Goal: Task Accomplishment & Management: Manage account settings

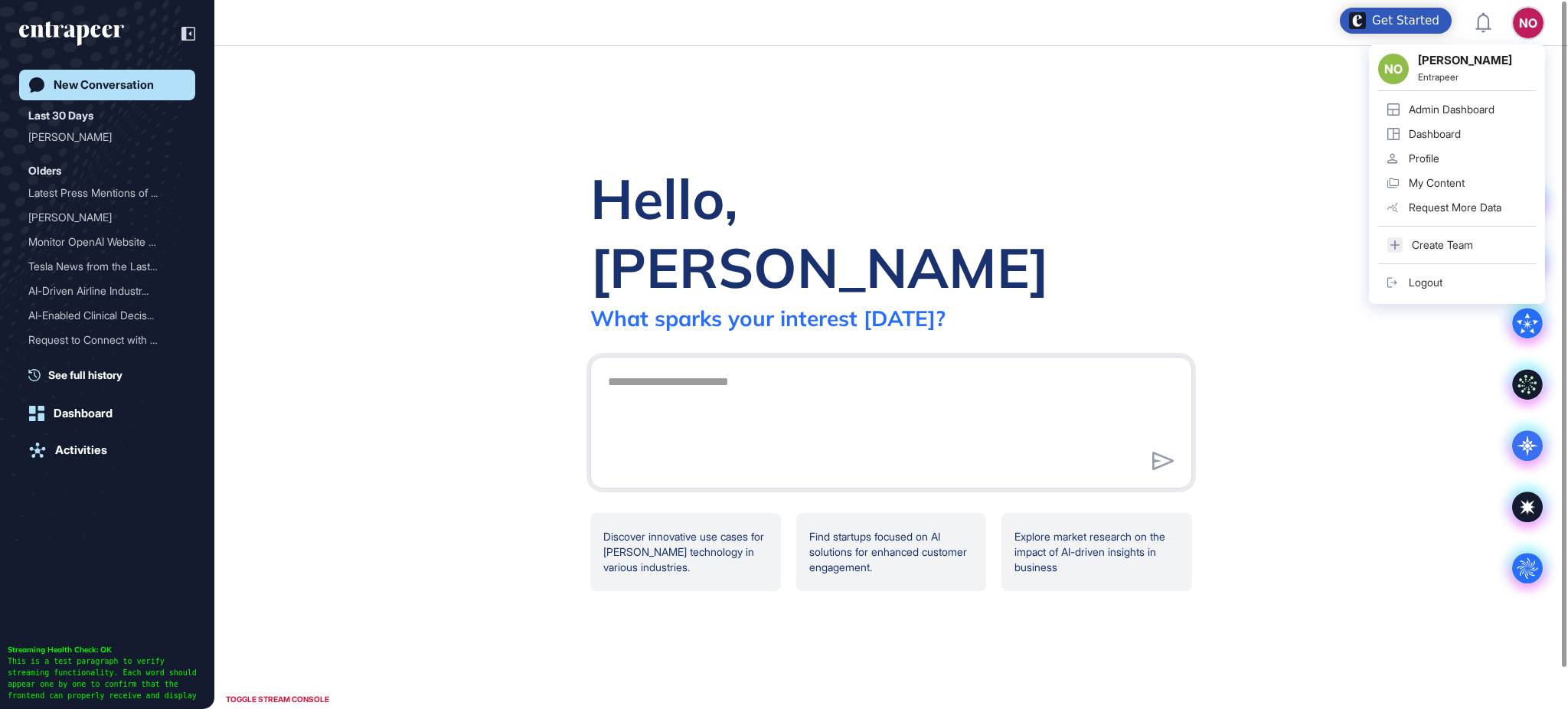
click at [1493, 106] on div "Admin Dashboard" at bounding box center [1451, 109] width 86 height 13
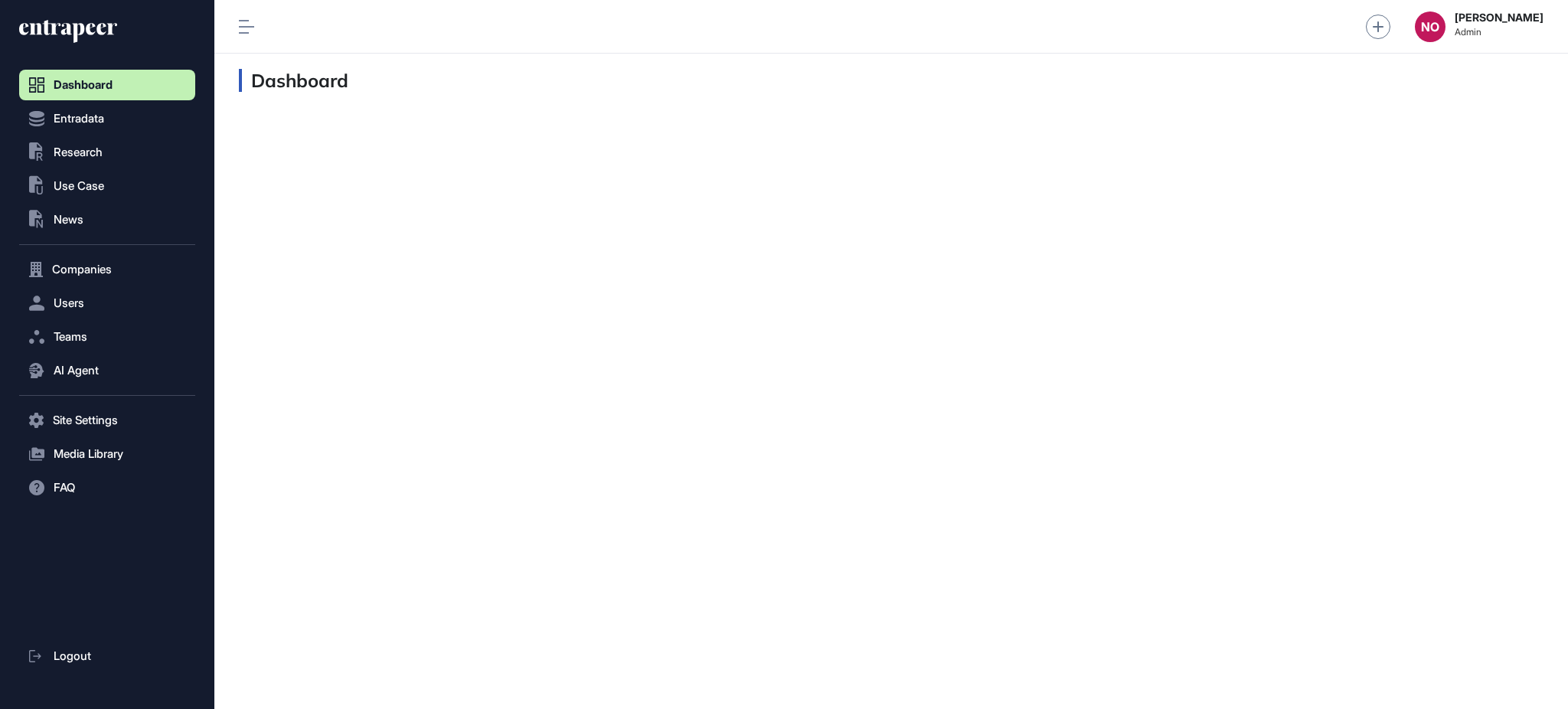
scroll to position [1, 1]
click at [81, 187] on span "Use Case" at bounding box center [79, 186] width 51 height 13
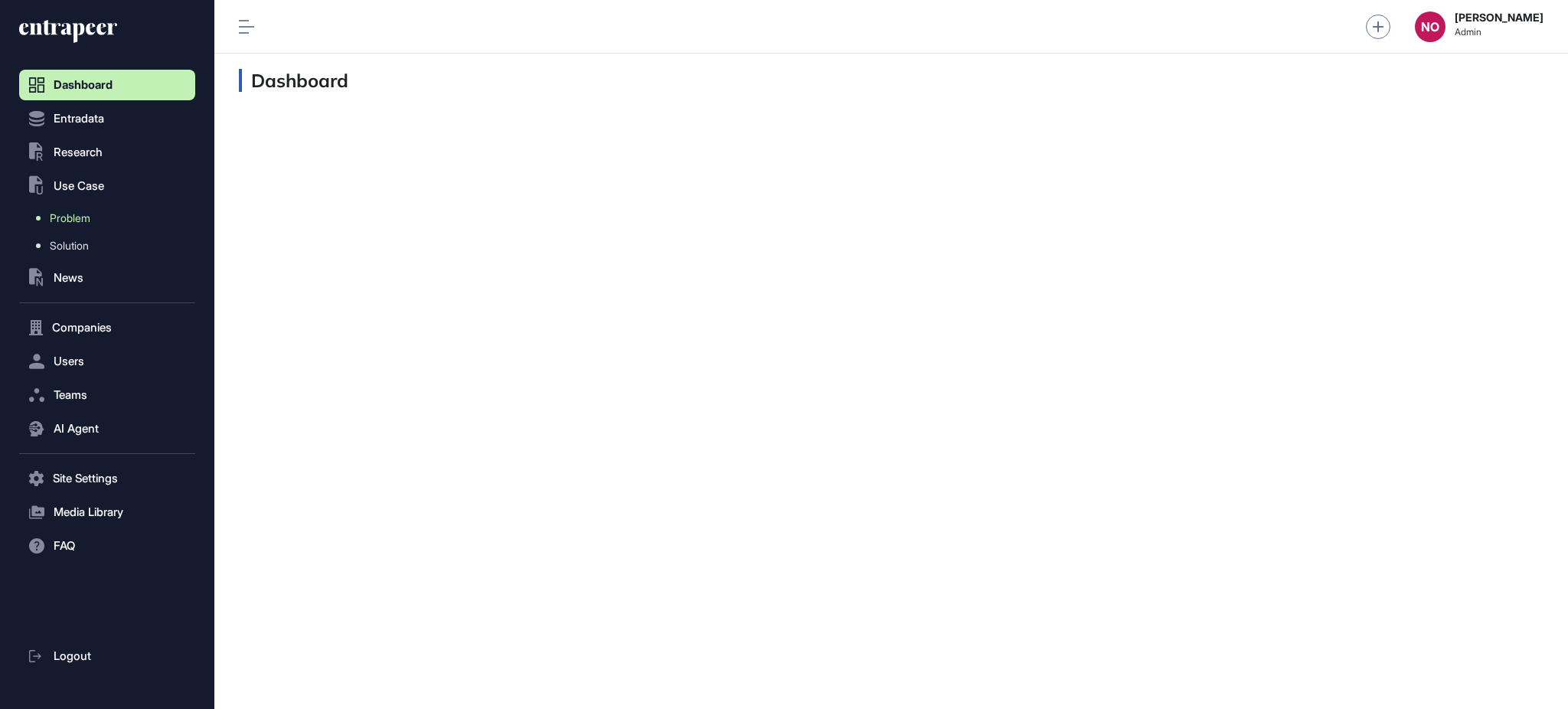
click at [88, 213] on span "Problem" at bounding box center [70, 219] width 41 height 13
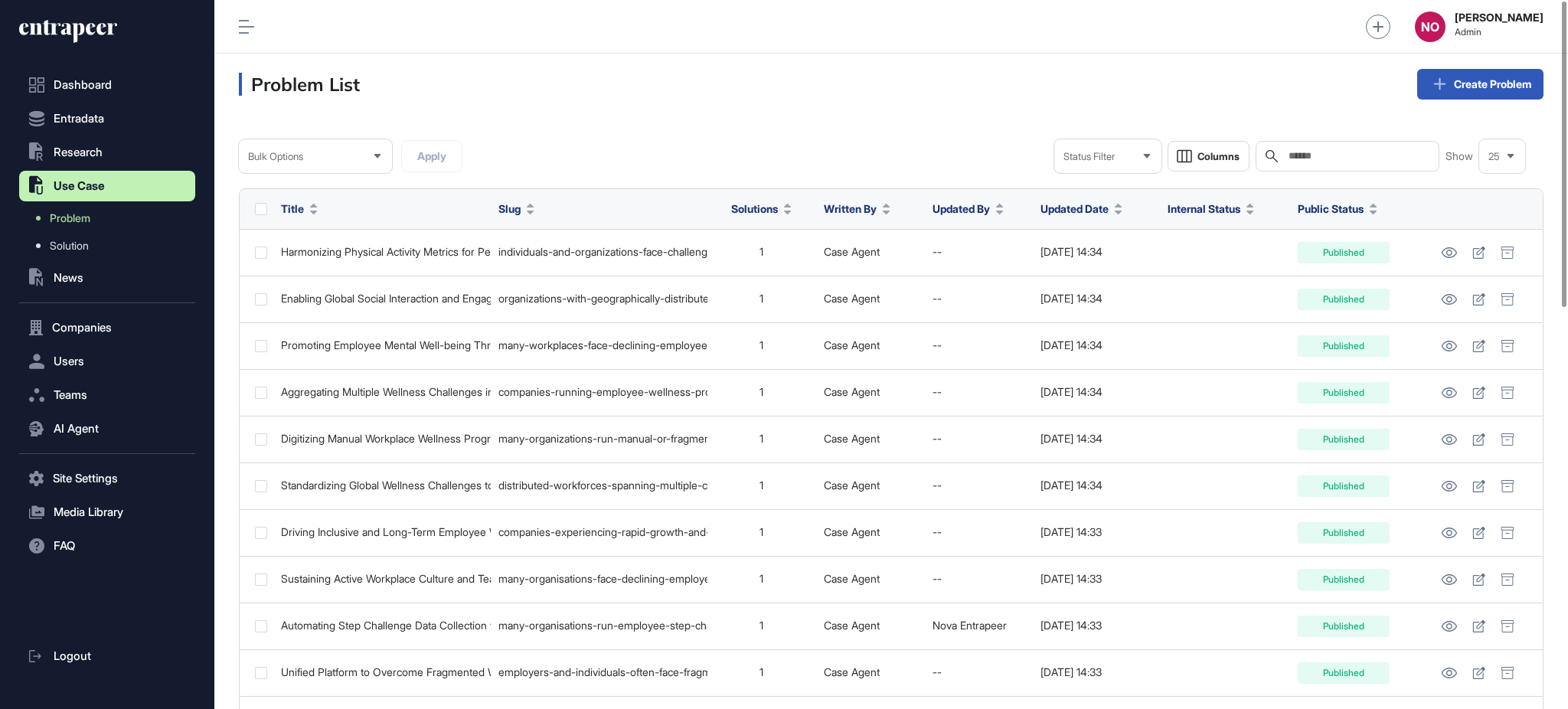
click at [310, 211] on icon at bounding box center [314, 213] width 7 height 4
click at [334, 240] on span "Sort Ascending" at bounding box center [344, 244] width 56 height 13
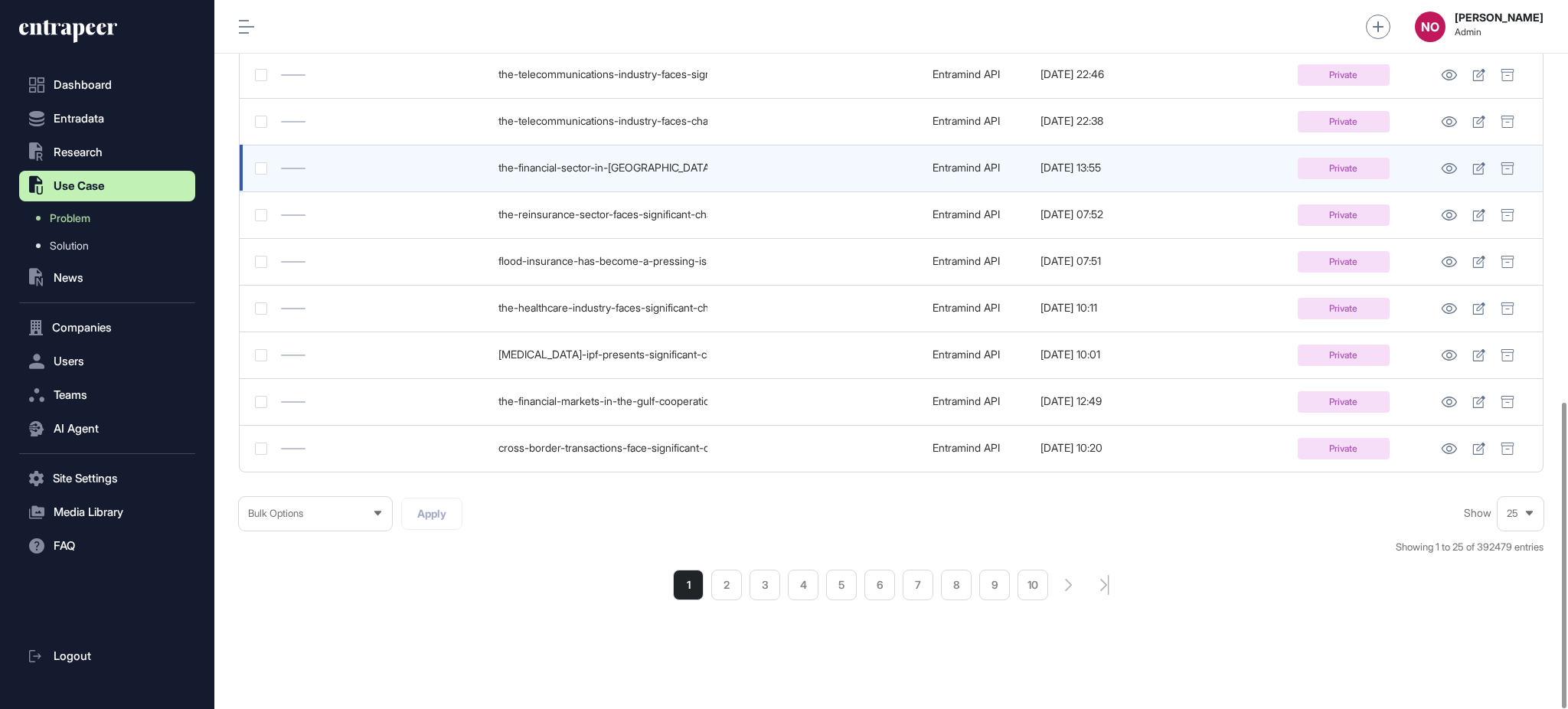
scroll to position [932, 0]
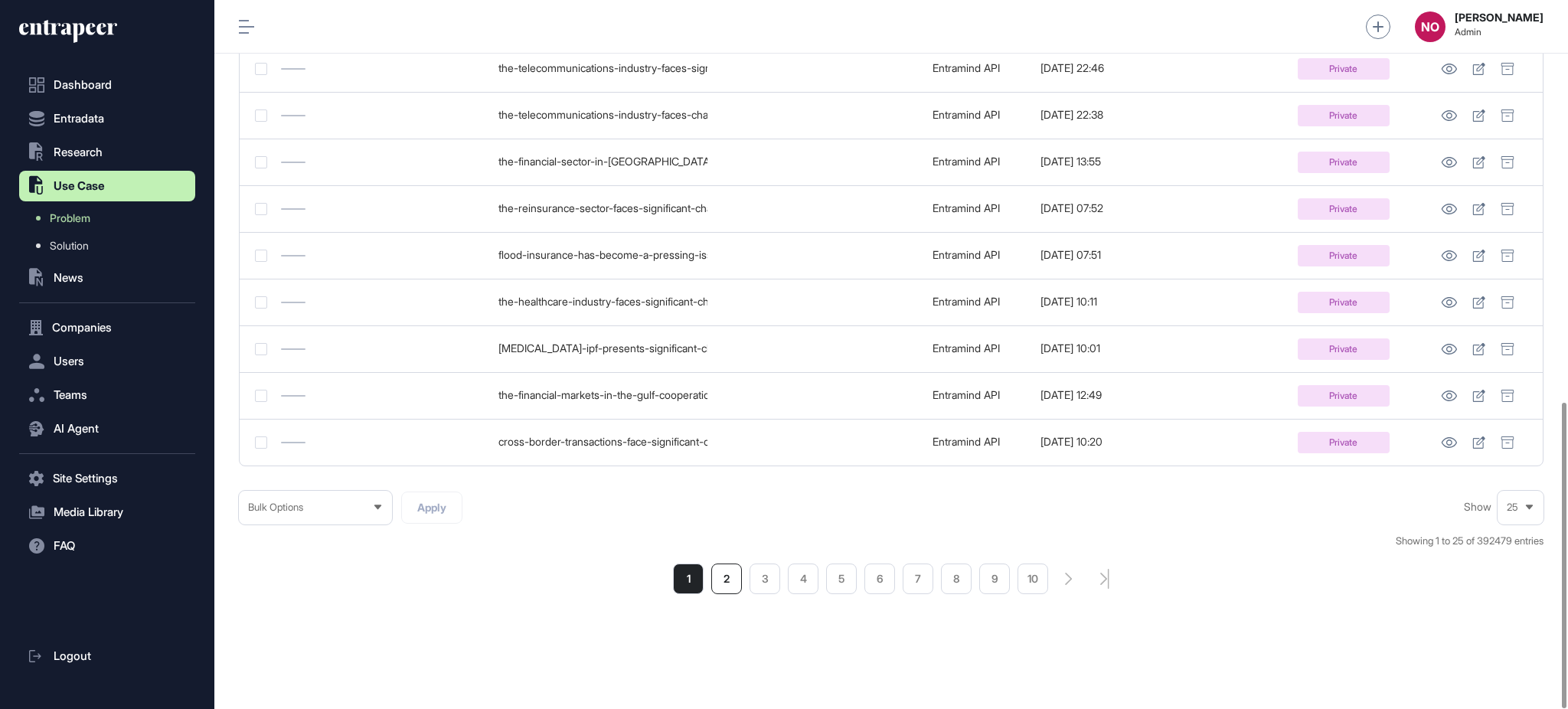
click at [726, 579] on li "2" at bounding box center [727, 579] width 31 height 31
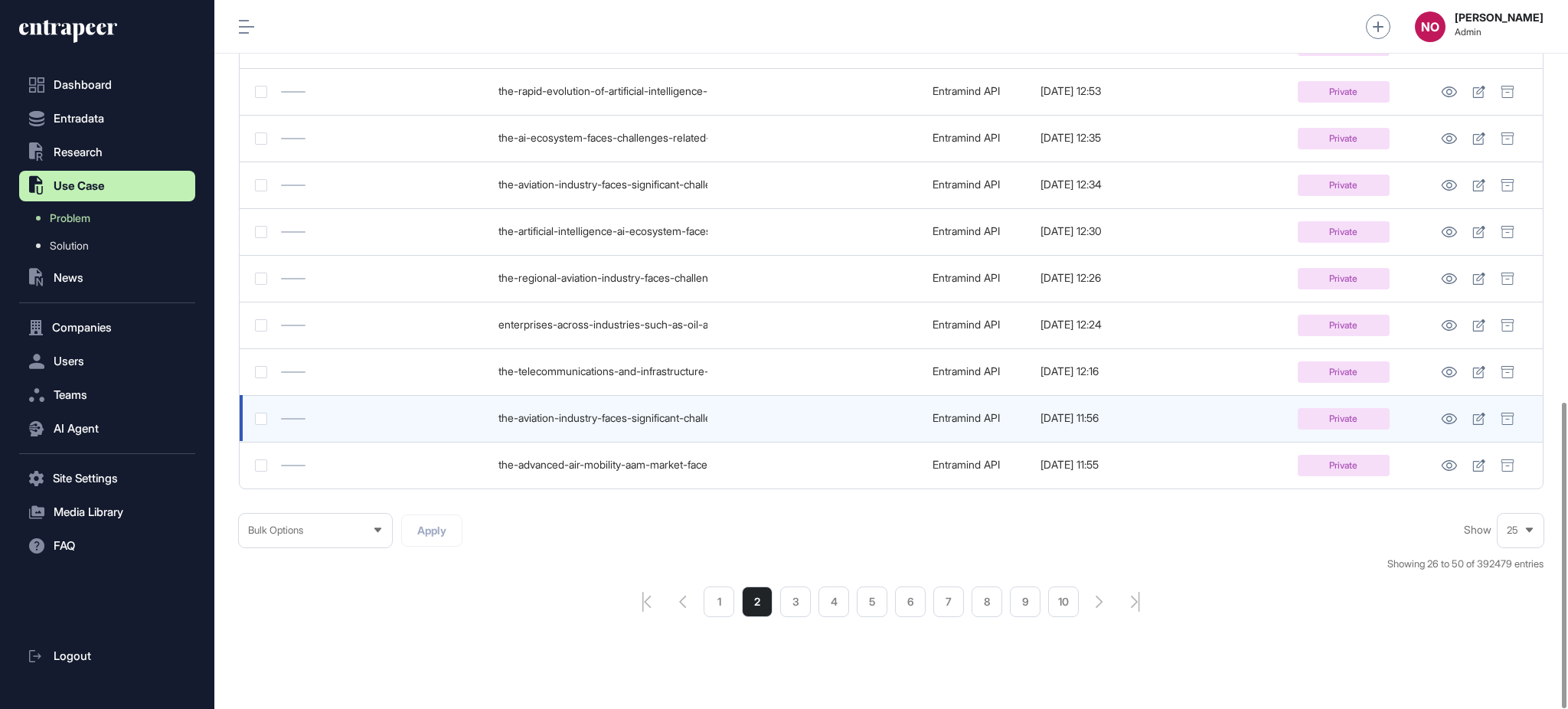
scroll to position [932, 0]
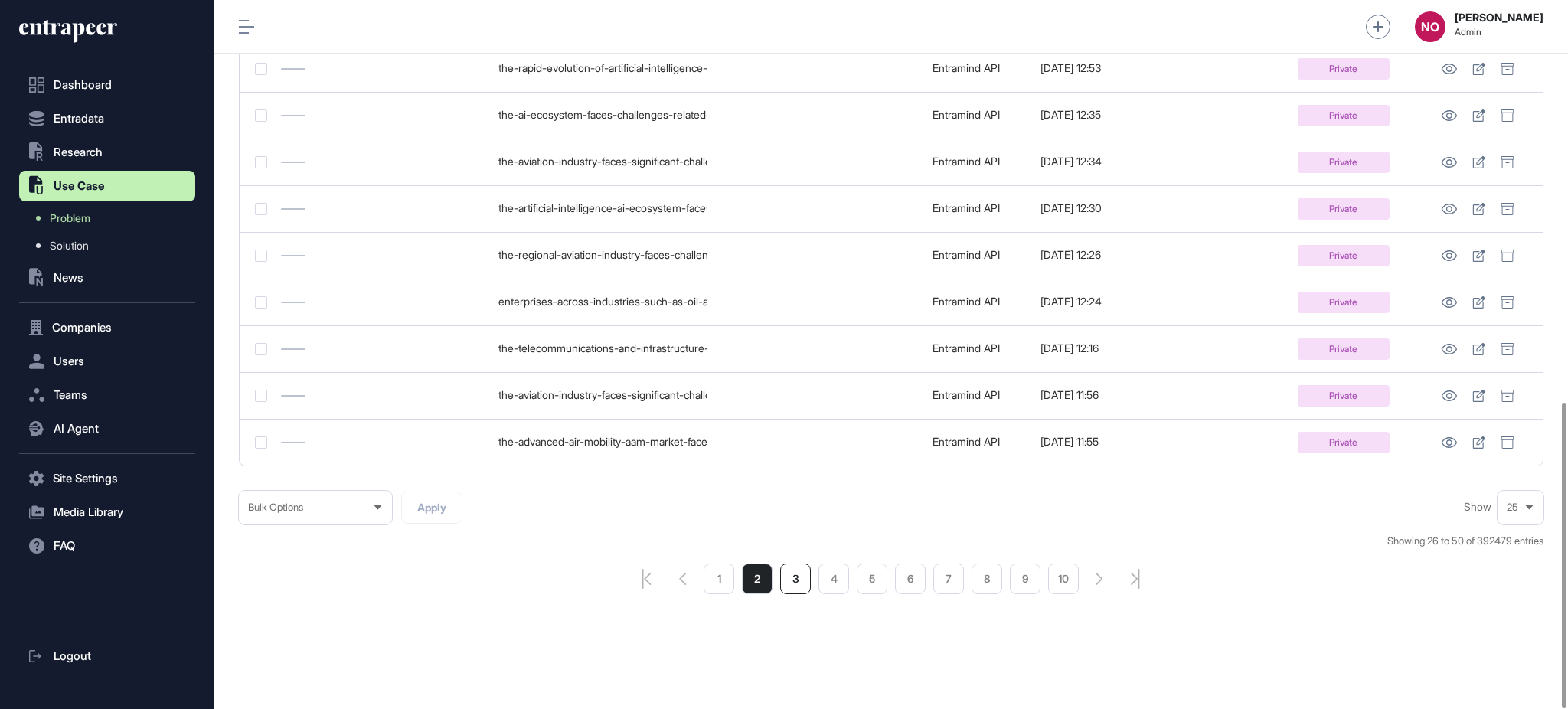
click at [804, 576] on li "3" at bounding box center [796, 579] width 31 height 31
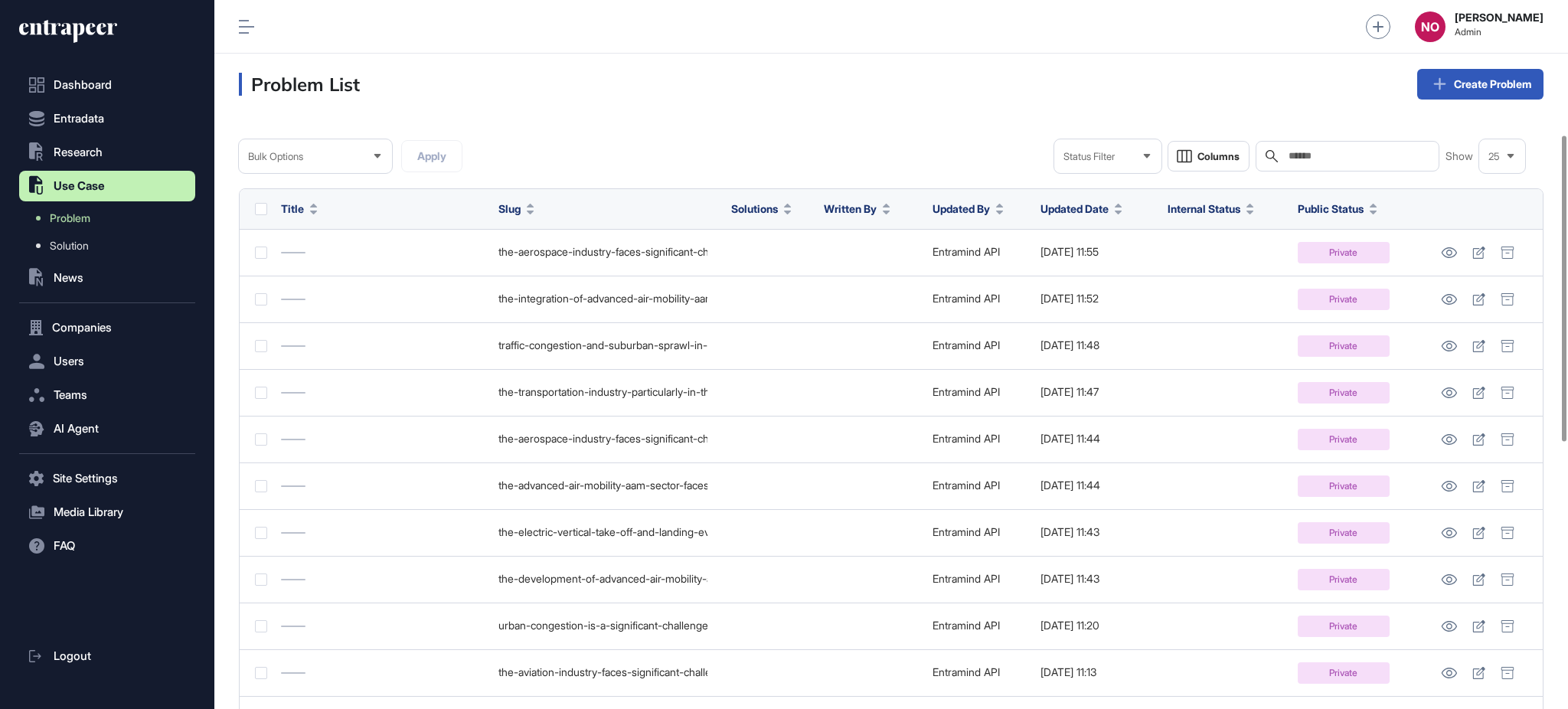
scroll to position [932, 0]
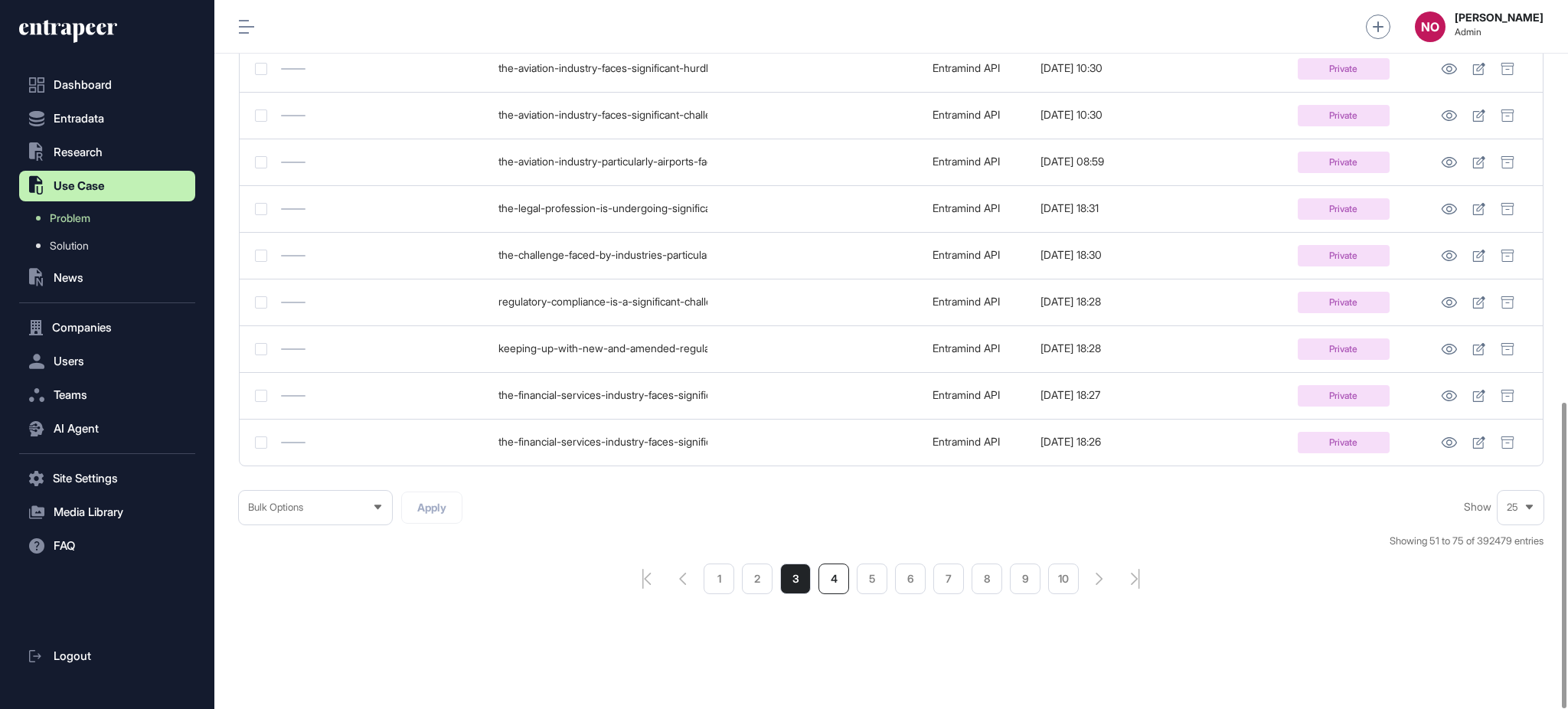
click at [838, 581] on li "4" at bounding box center [834, 579] width 31 height 31
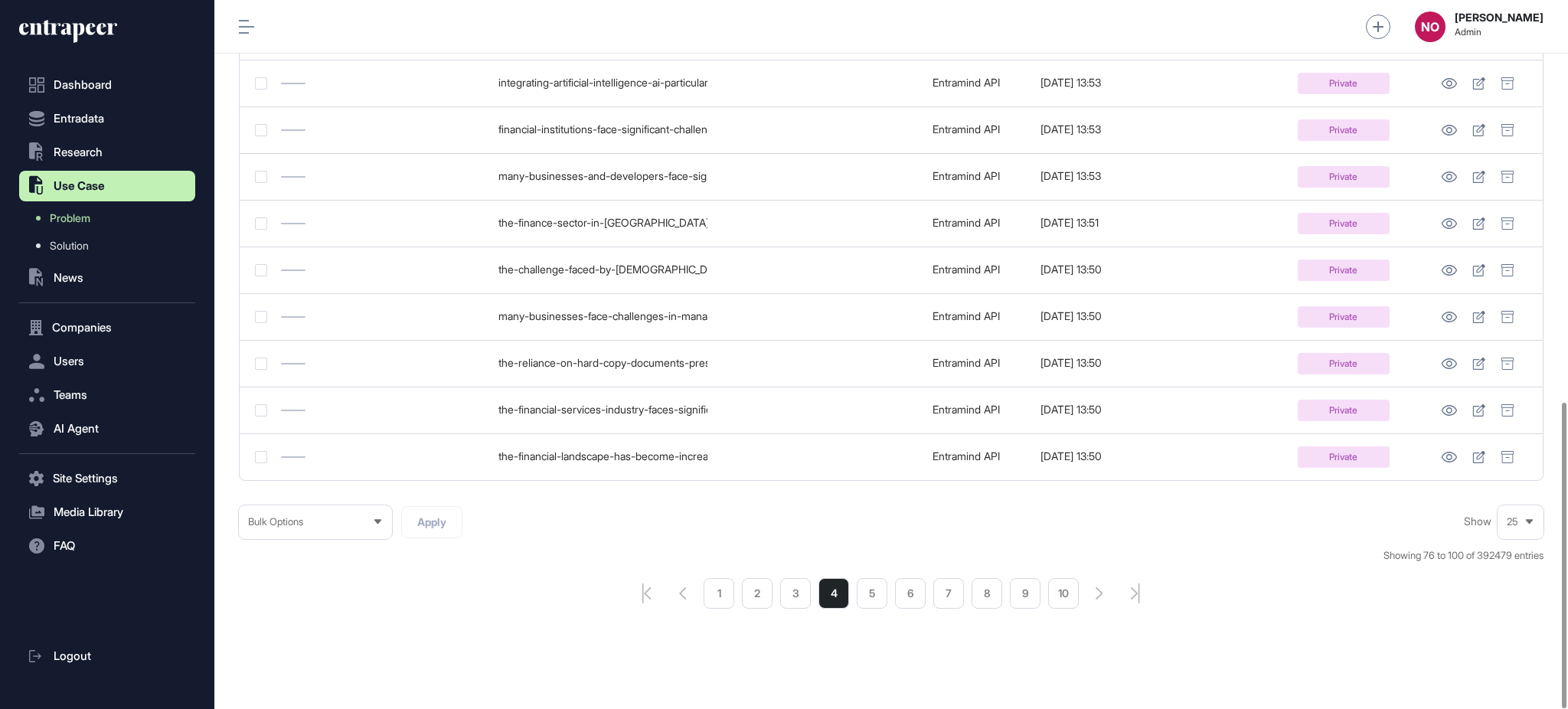
scroll to position [932, 0]
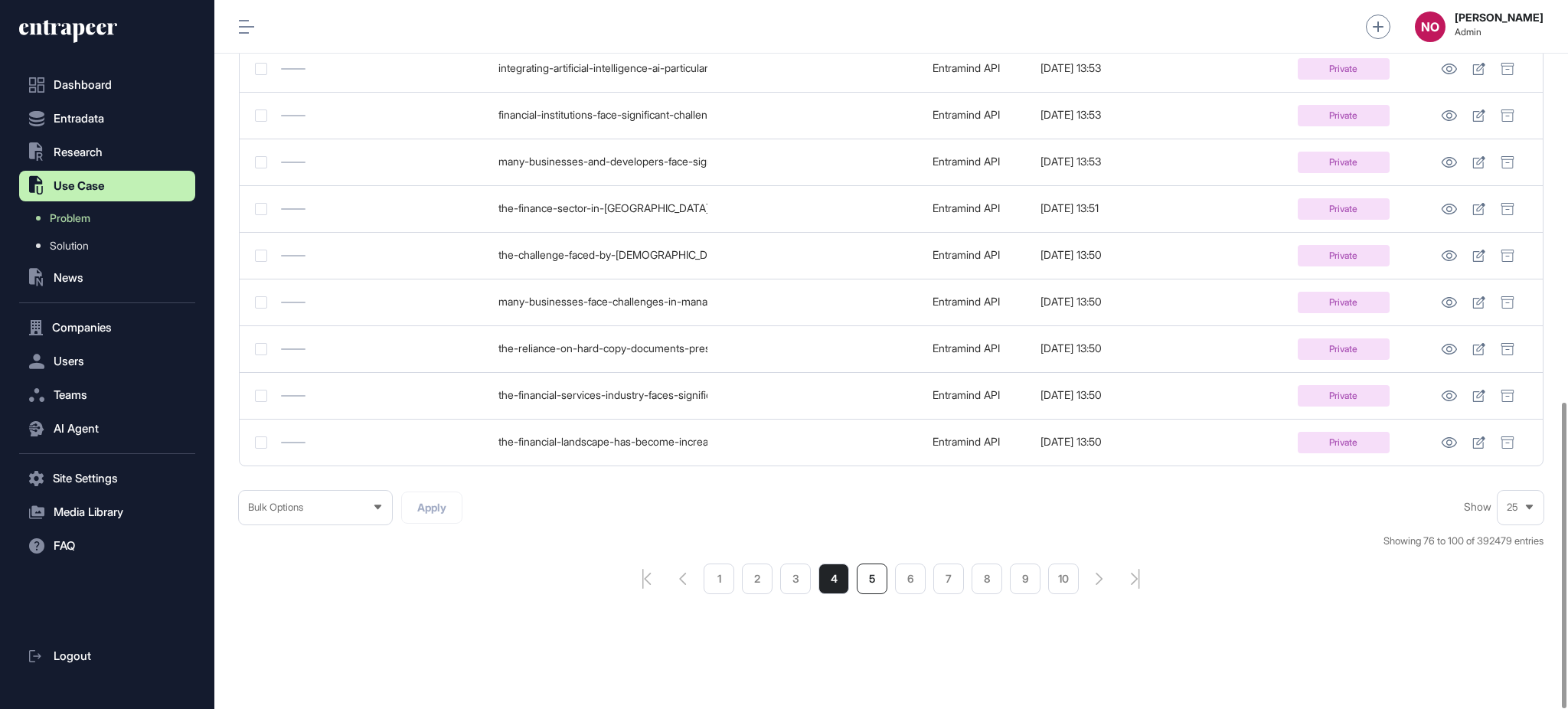
click at [878, 582] on li "5" at bounding box center [873, 579] width 31 height 31
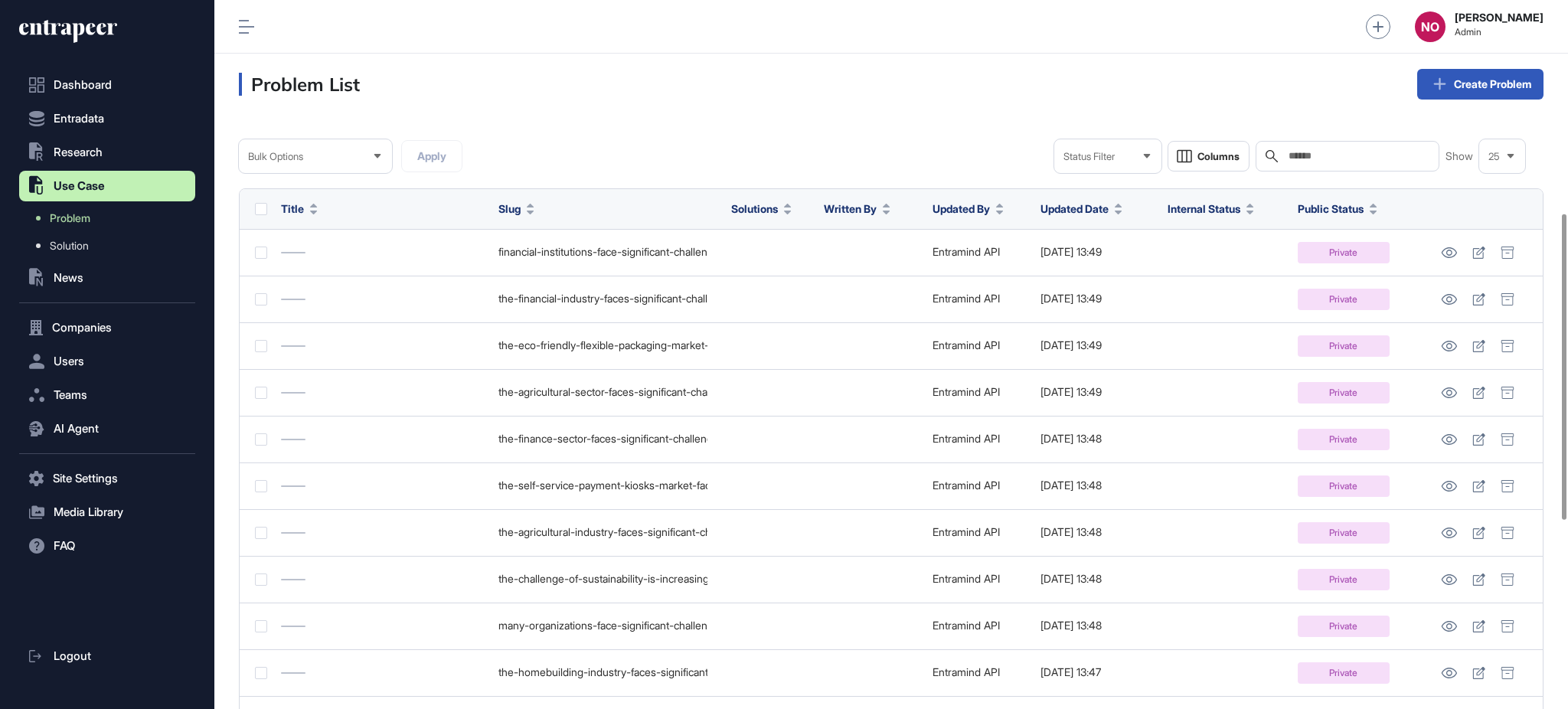
scroll to position [932, 0]
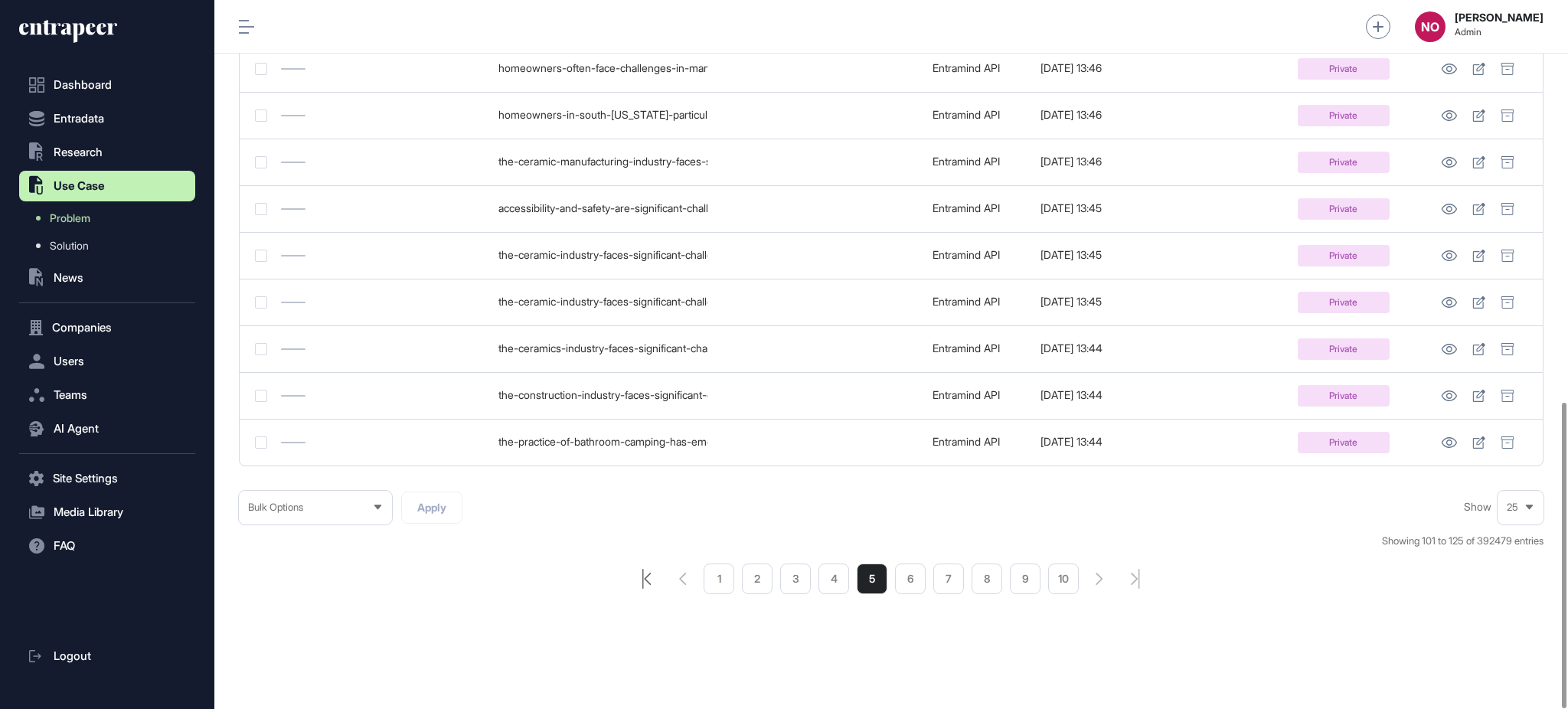
click at [650, 580] on icon "pagination-first-page-button" at bounding box center [647, 579] width 9 height 20
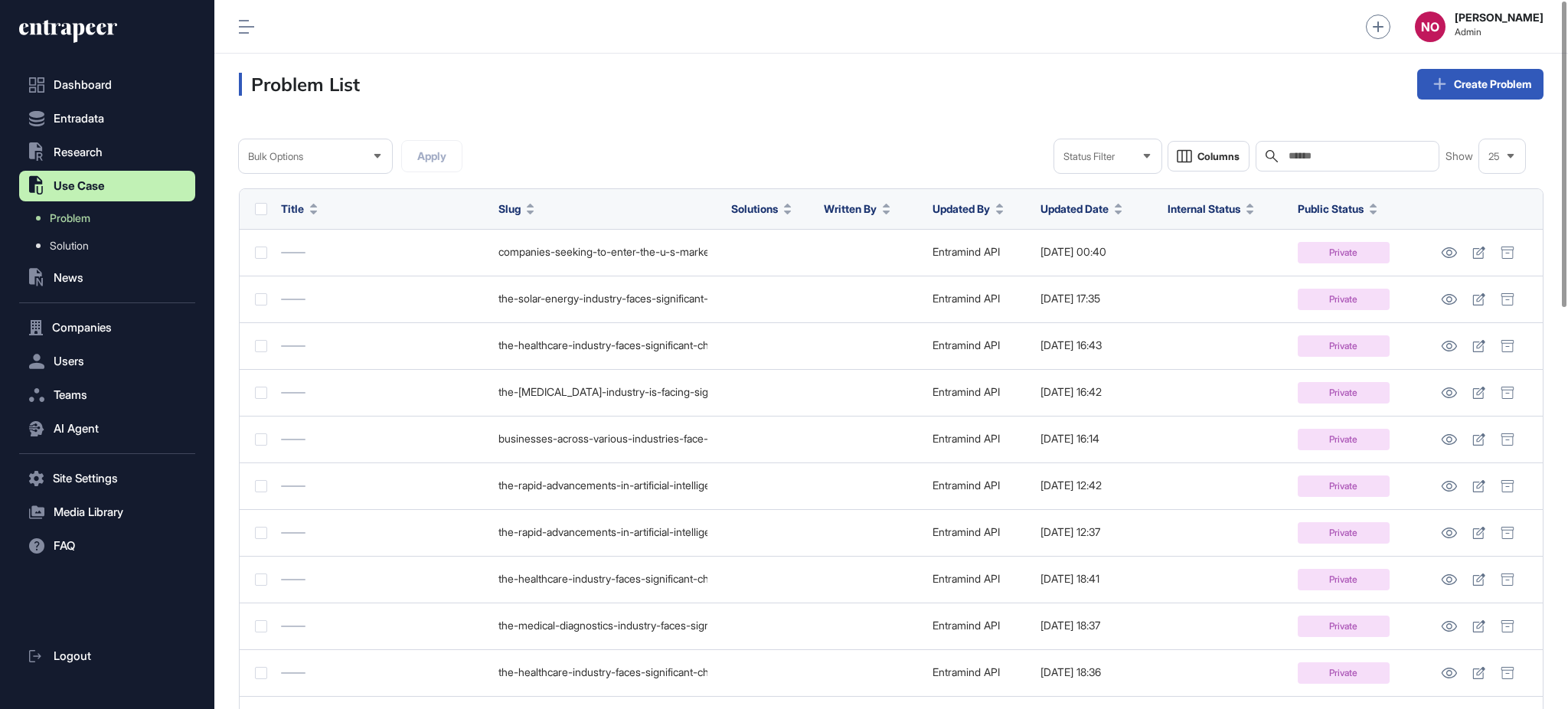
click at [1123, 157] on div "Status Filter" at bounding box center [1108, 156] width 108 height 30
click at [1082, 282] on li "Published" at bounding box center [1108, 285] width 98 height 31
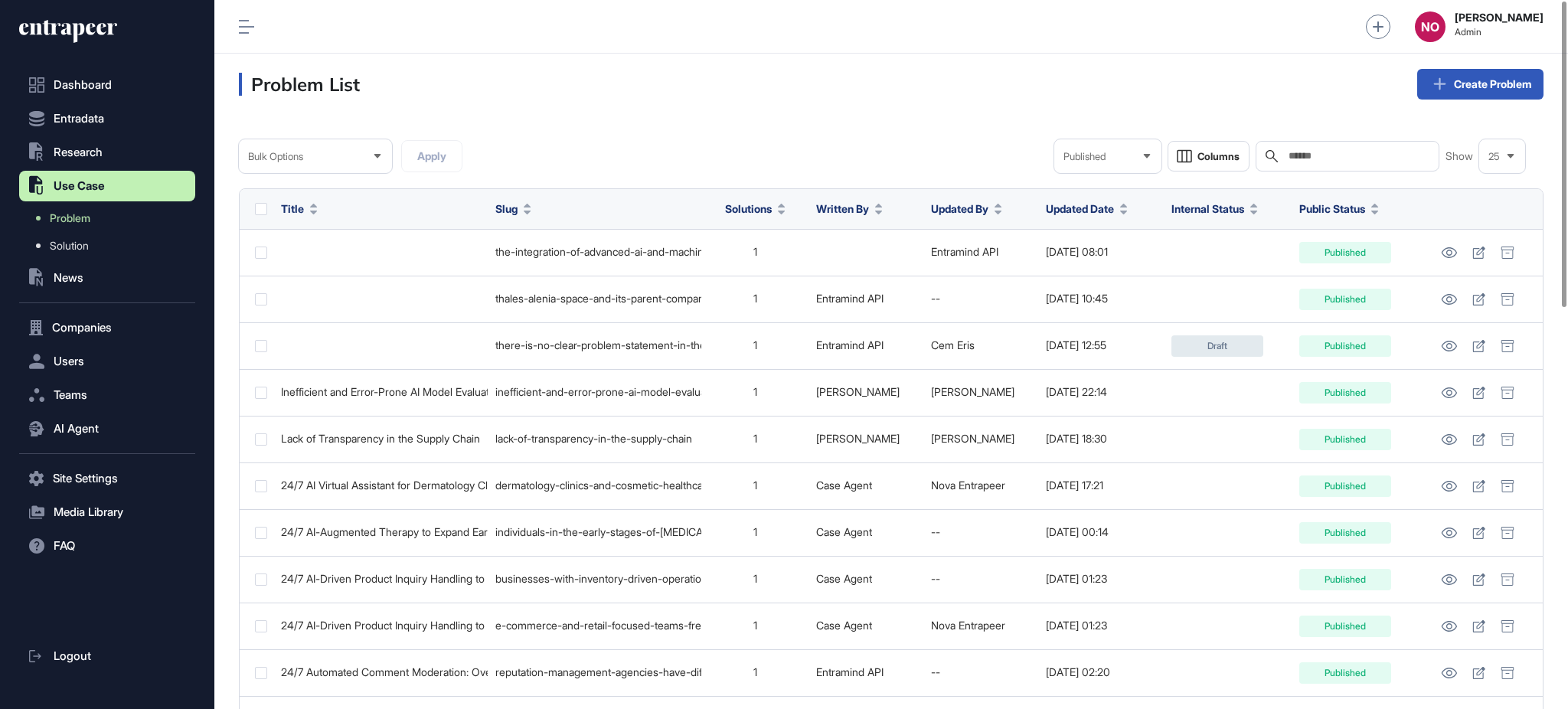
click at [866, 148] on div "Bulk Options Apply Published Columns Search Show 25" at bounding box center [891, 156] width 1305 height 33
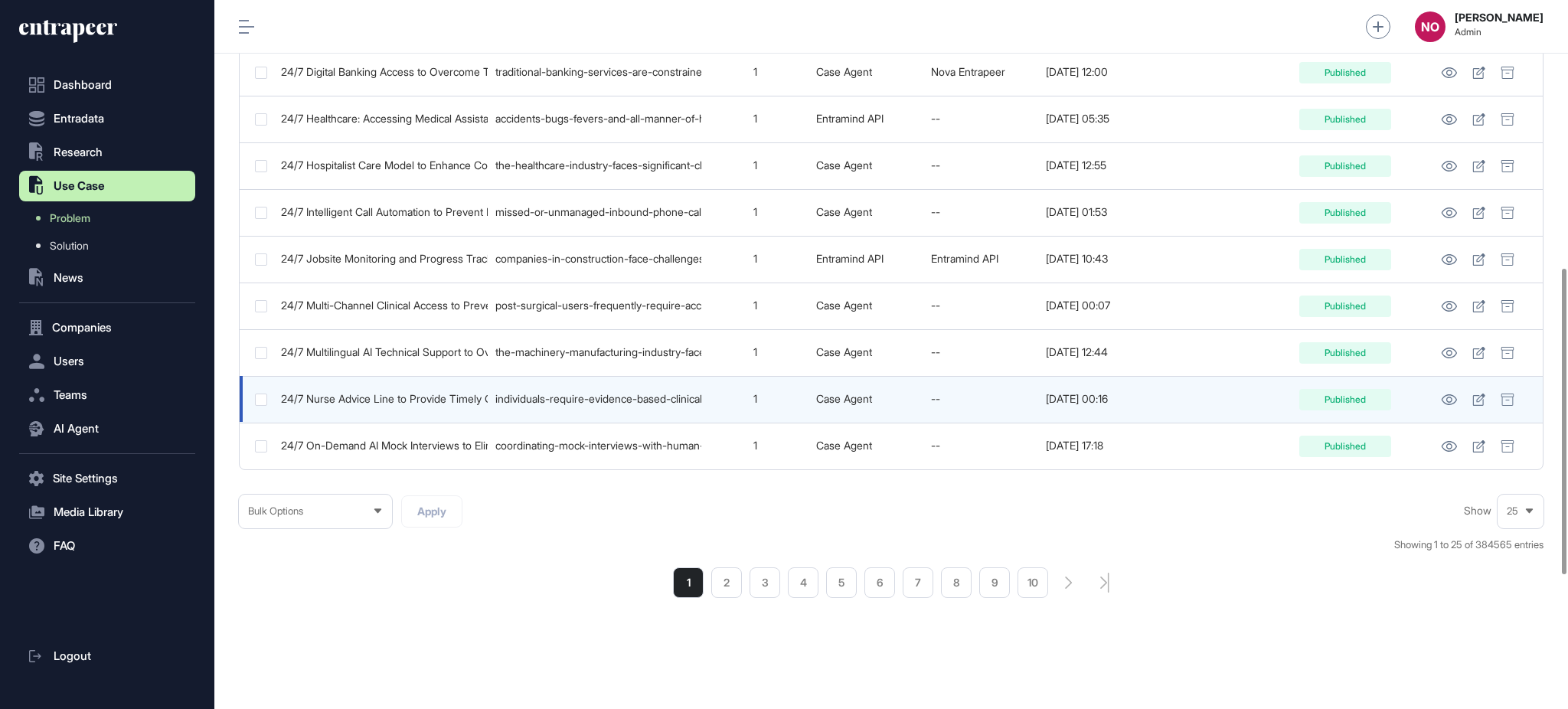
scroll to position [932, 0]
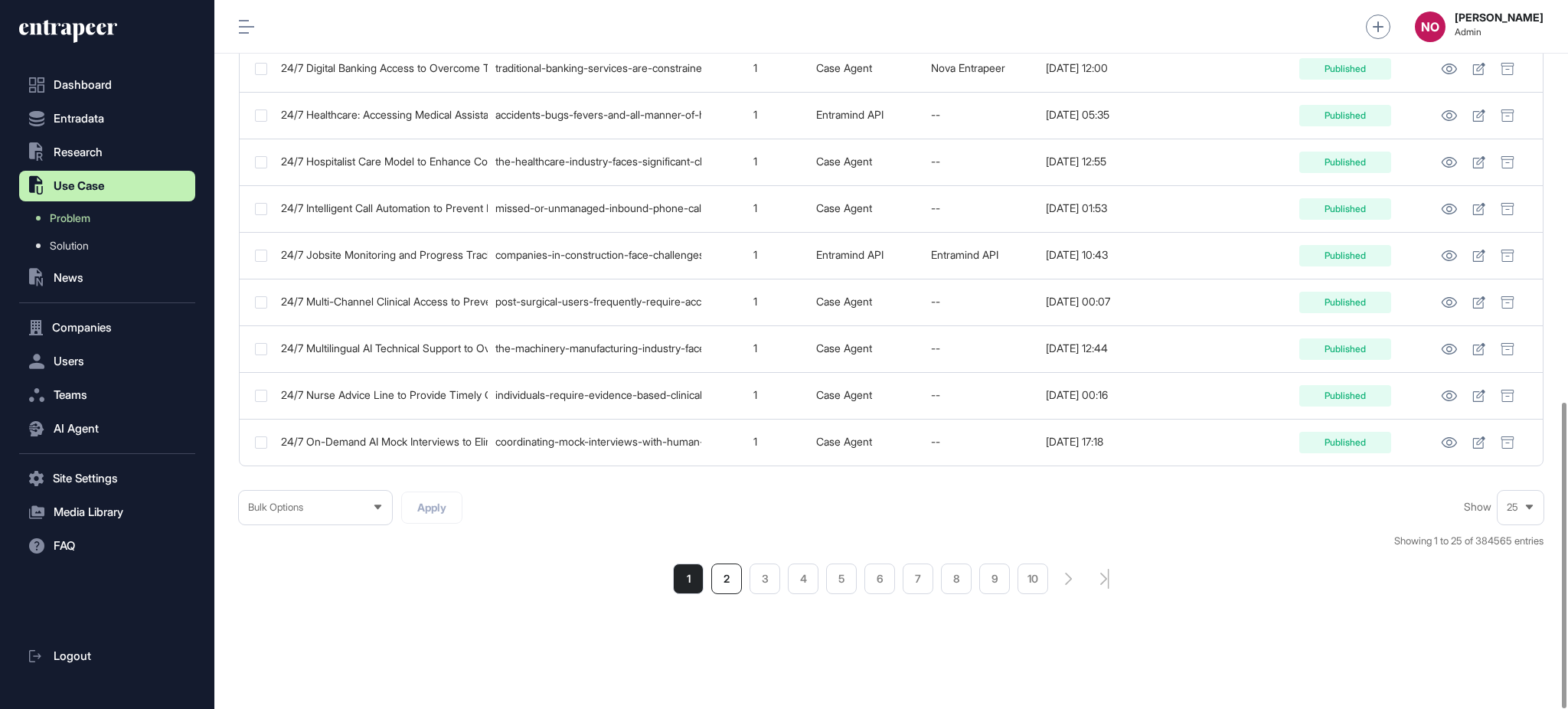
click at [733, 578] on li "2" at bounding box center [727, 579] width 31 height 31
click at [718, 581] on li "1" at bounding box center [719, 579] width 31 height 31
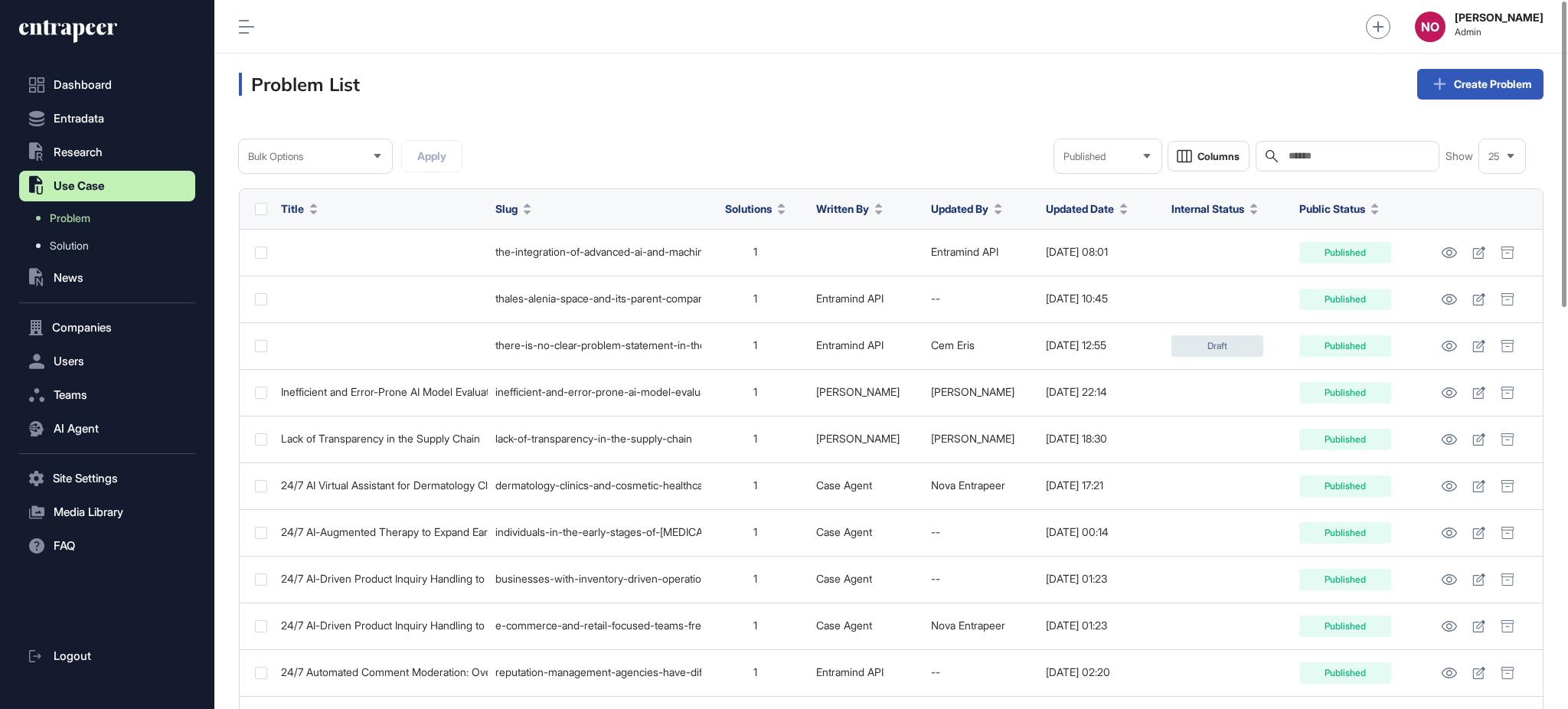
click at [312, 207] on div at bounding box center [314, 209] width 7 height 11
click at [326, 243] on span "Sort Ascending" at bounding box center [344, 244] width 56 height 13
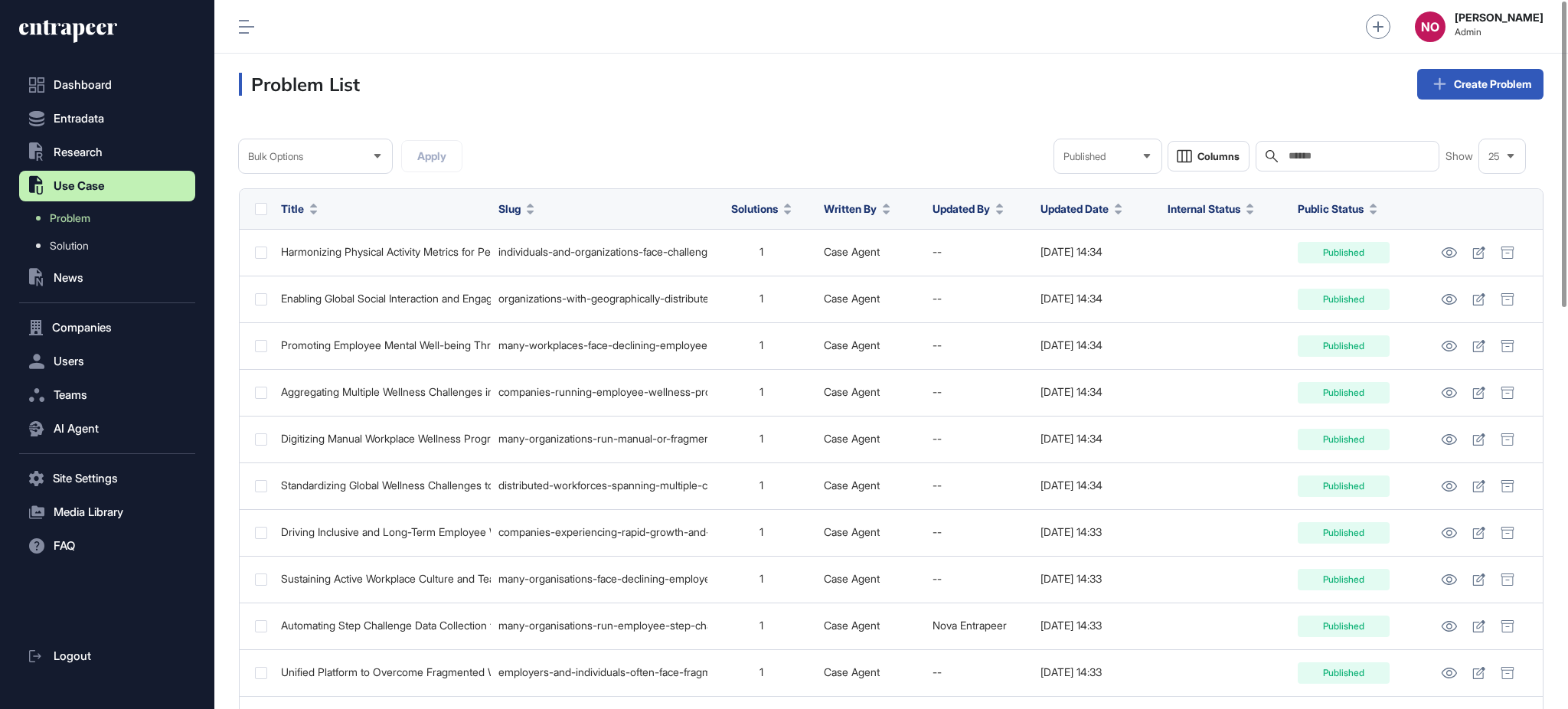
click at [303, 214] on span "Title" at bounding box center [292, 209] width 23 height 16
click at [333, 245] on span "Sort Ascending" at bounding box center [344, 244] width 56 height 13
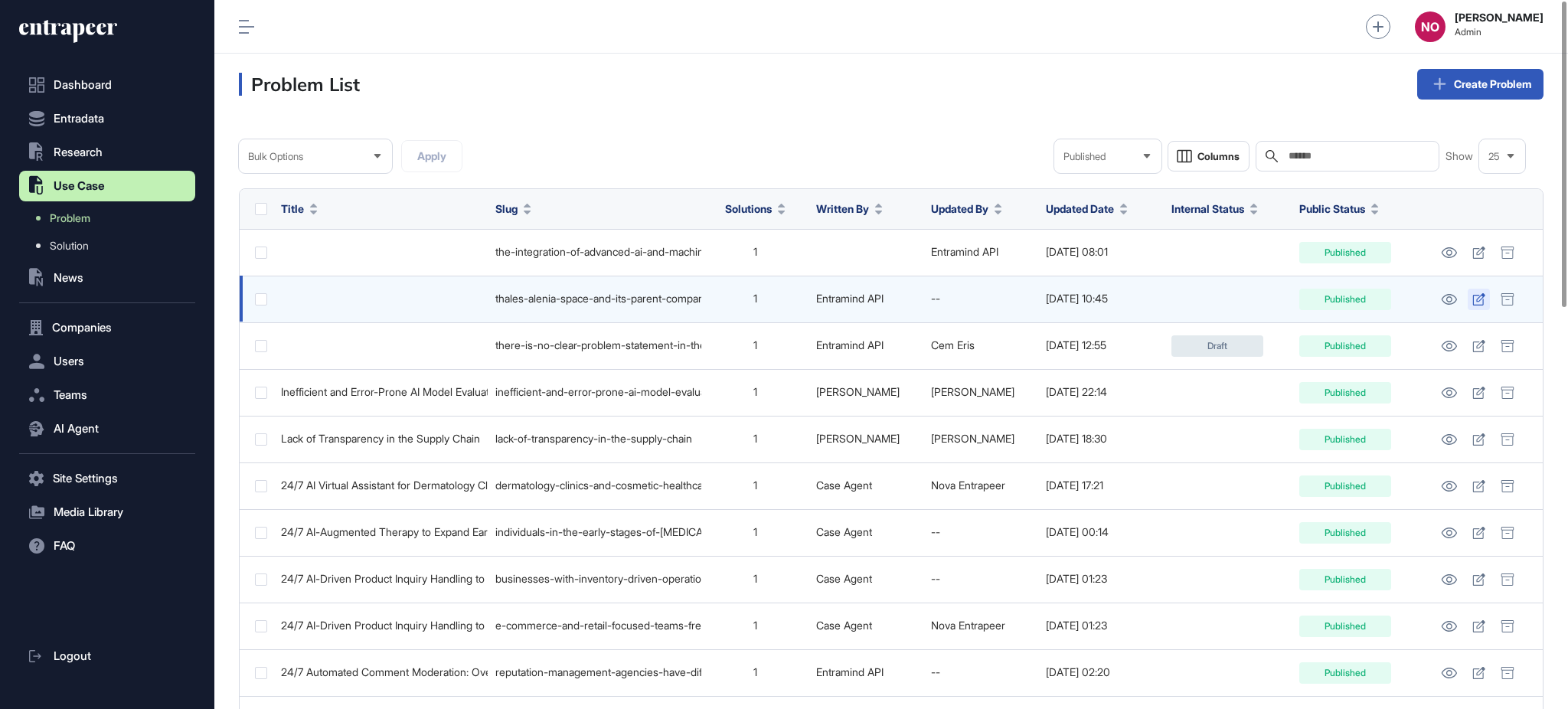
click at [1479, 293] on icon at bounding box center [1479, 299] width 13 height 13
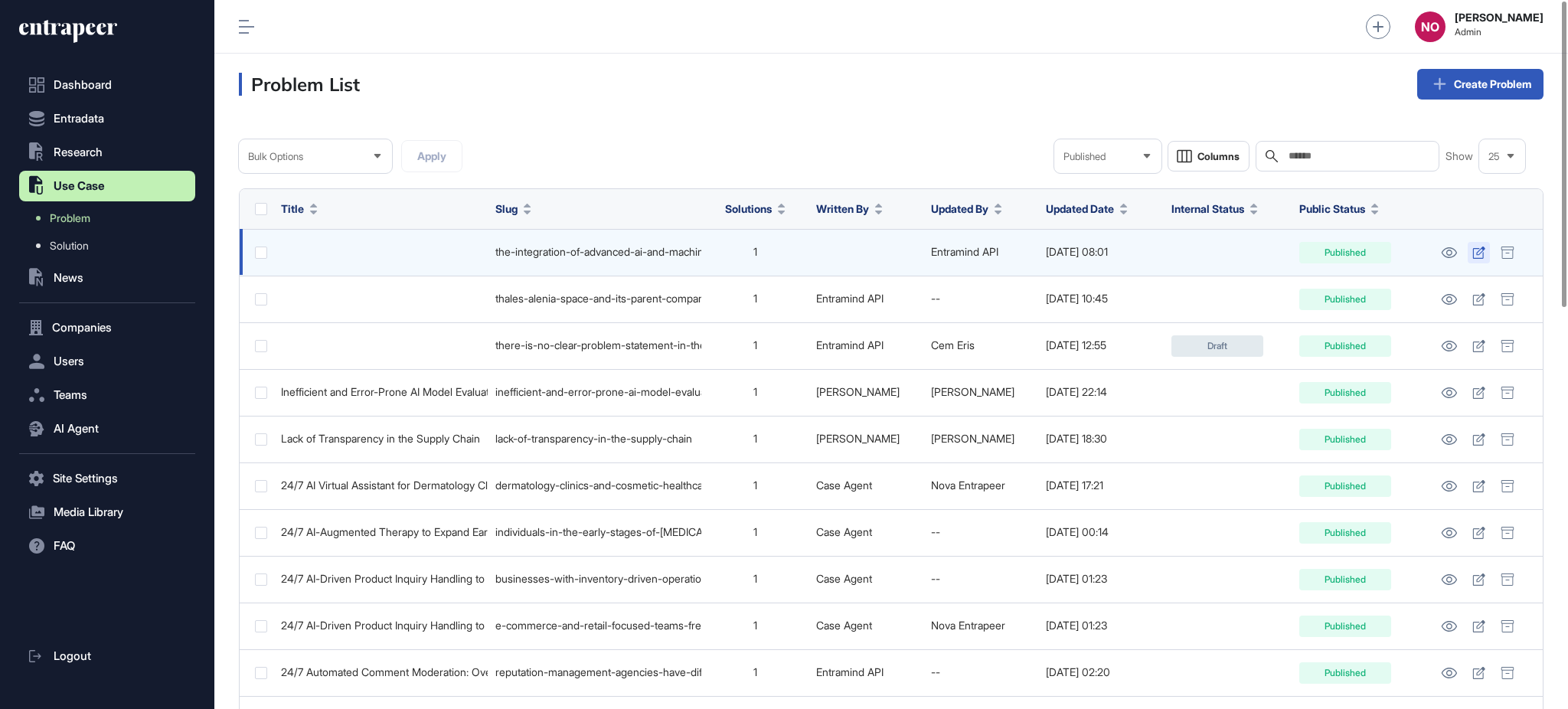
click at [1485, 252] on icon at bounding box center [1479, 253] width 13 height 13
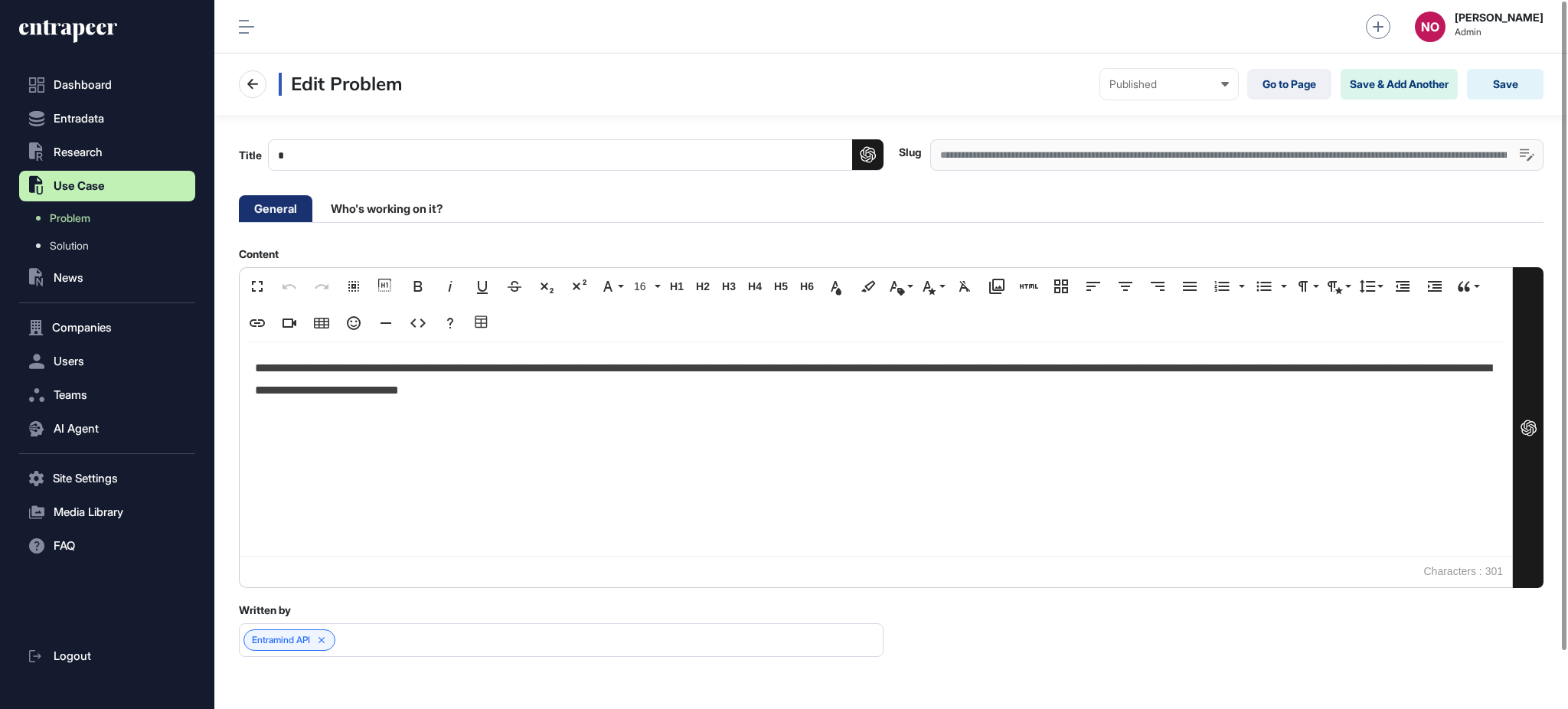
click at [383, 226] on div "**********" at bounding box center [891, 386] width 1354 height 543
click at [385, 213] on li "Who's working on it?" at bounding box center [387, 209] width 143 height 27
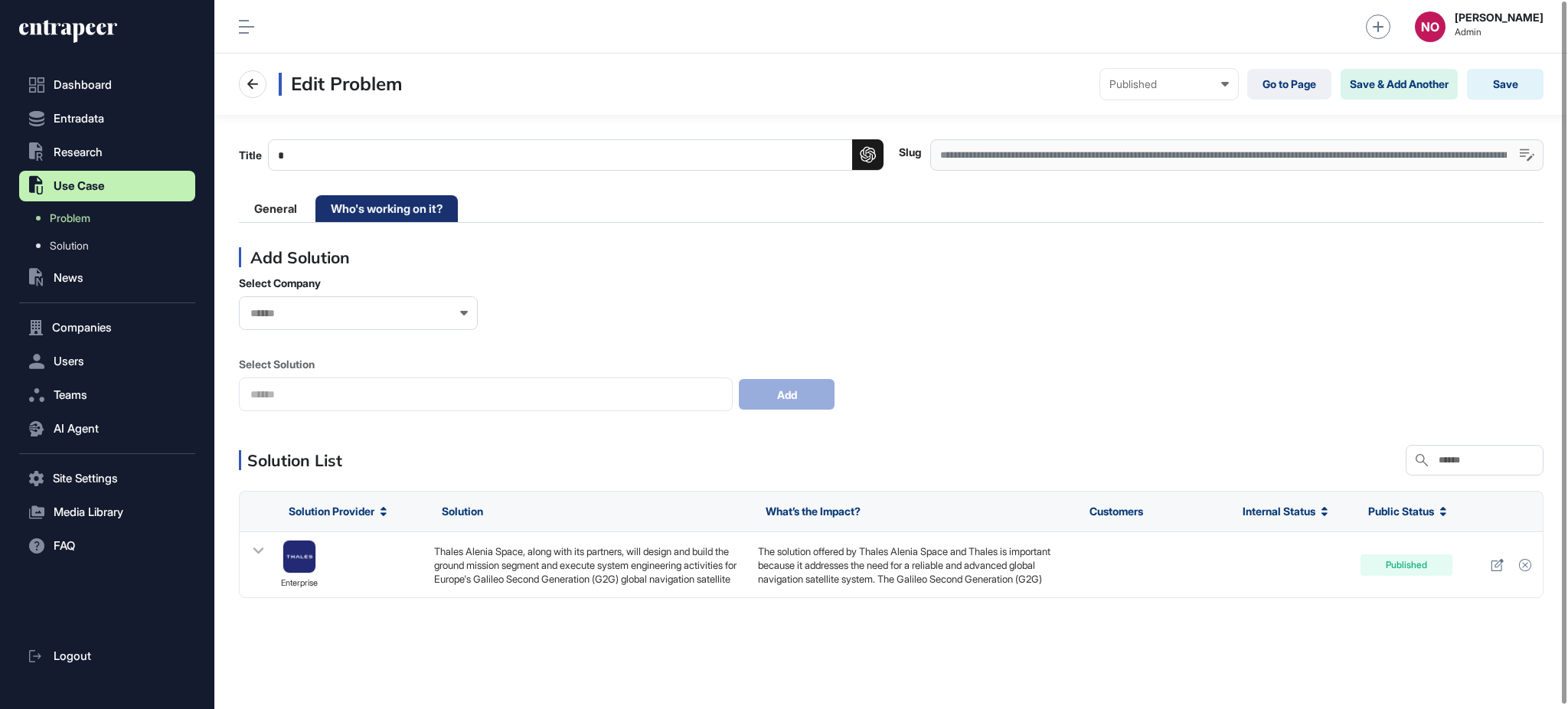
click at [461, 163] on input "Title" at bounding box center [575, 155] width 616 height 32
click at [265, 212] on li "General" at bounding box center [275, 209] width 73 height 27
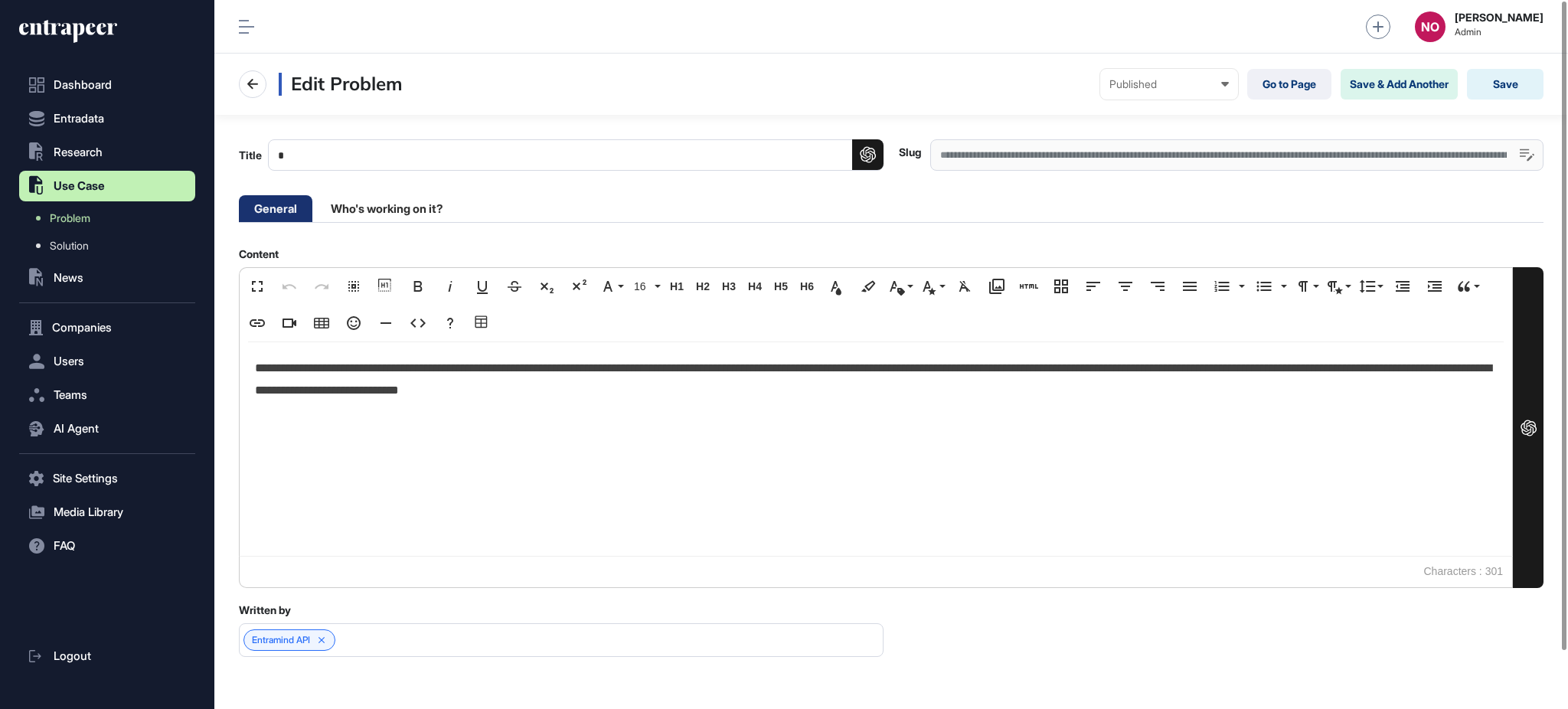
click at [373, 158] on input "Title" at bounding box center [575, 155] width 616 height 32
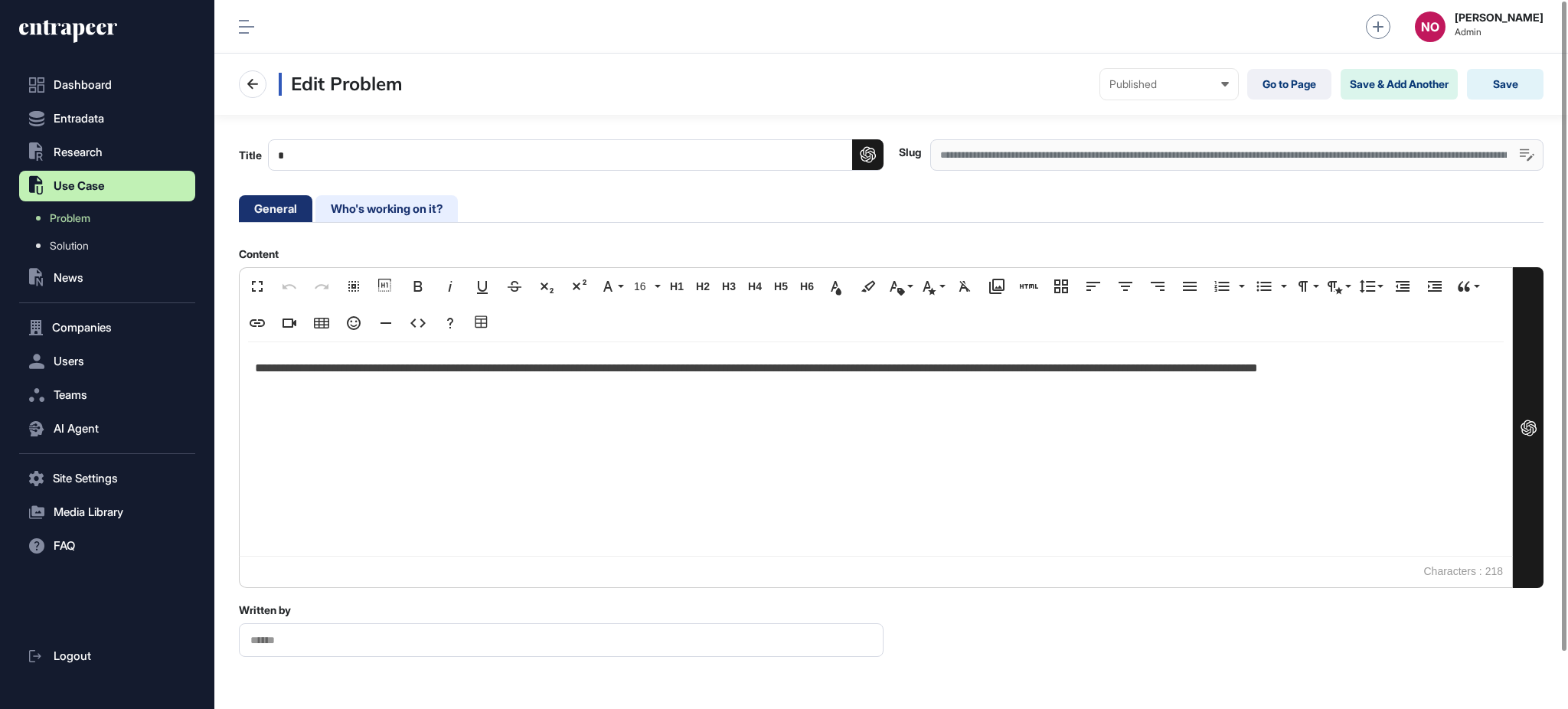
click at [401, 215] on li "Who's working on it?" at bounding box center [387, 209] width 143 height 27
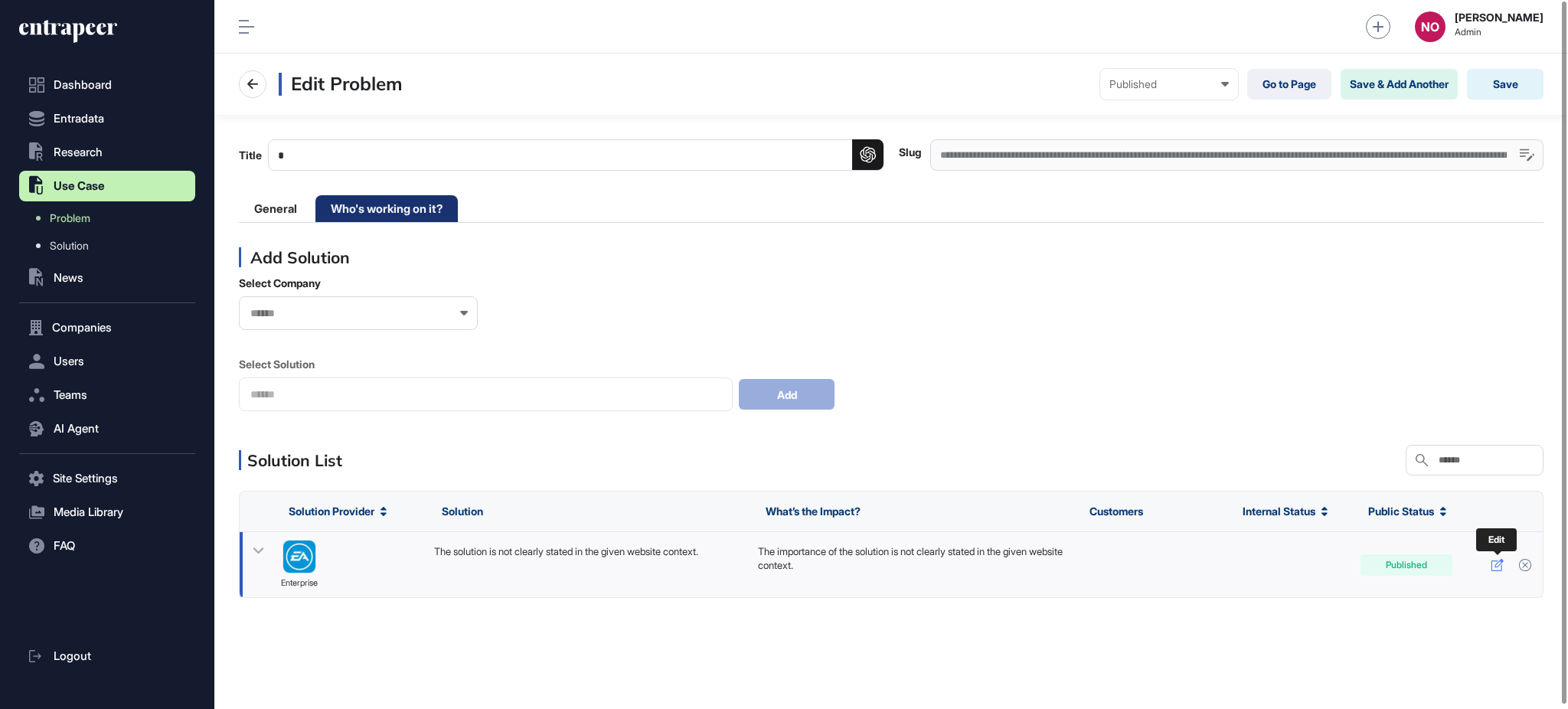
click at [1493, 570] on icon at bounding box center [1497, 565] width 13 height 13
click at [983, 155] on div "**********" at bounding box center [1237, 155] width 613 height 32
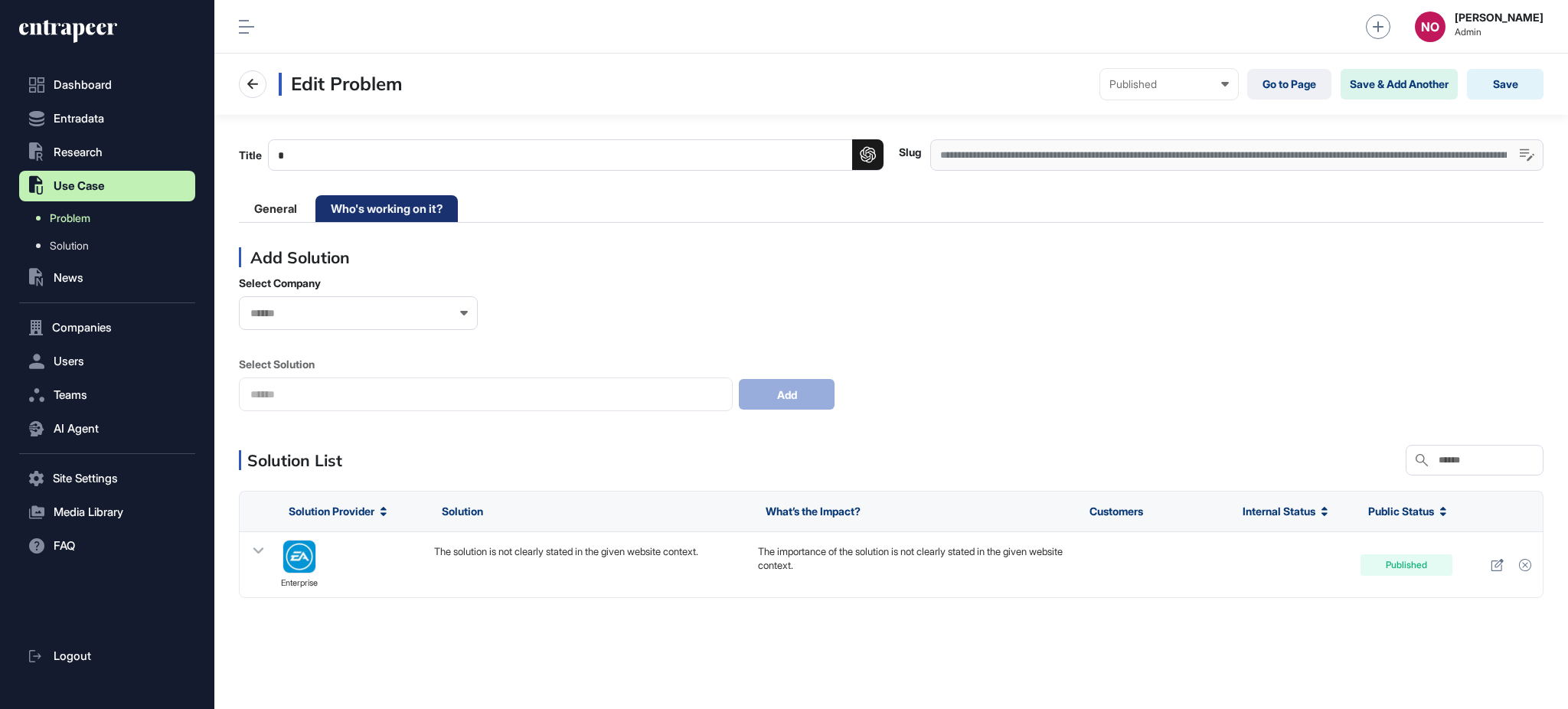
click at [101, 212] on link "Problem" at bounding box center [111, 218] width 168 height 27
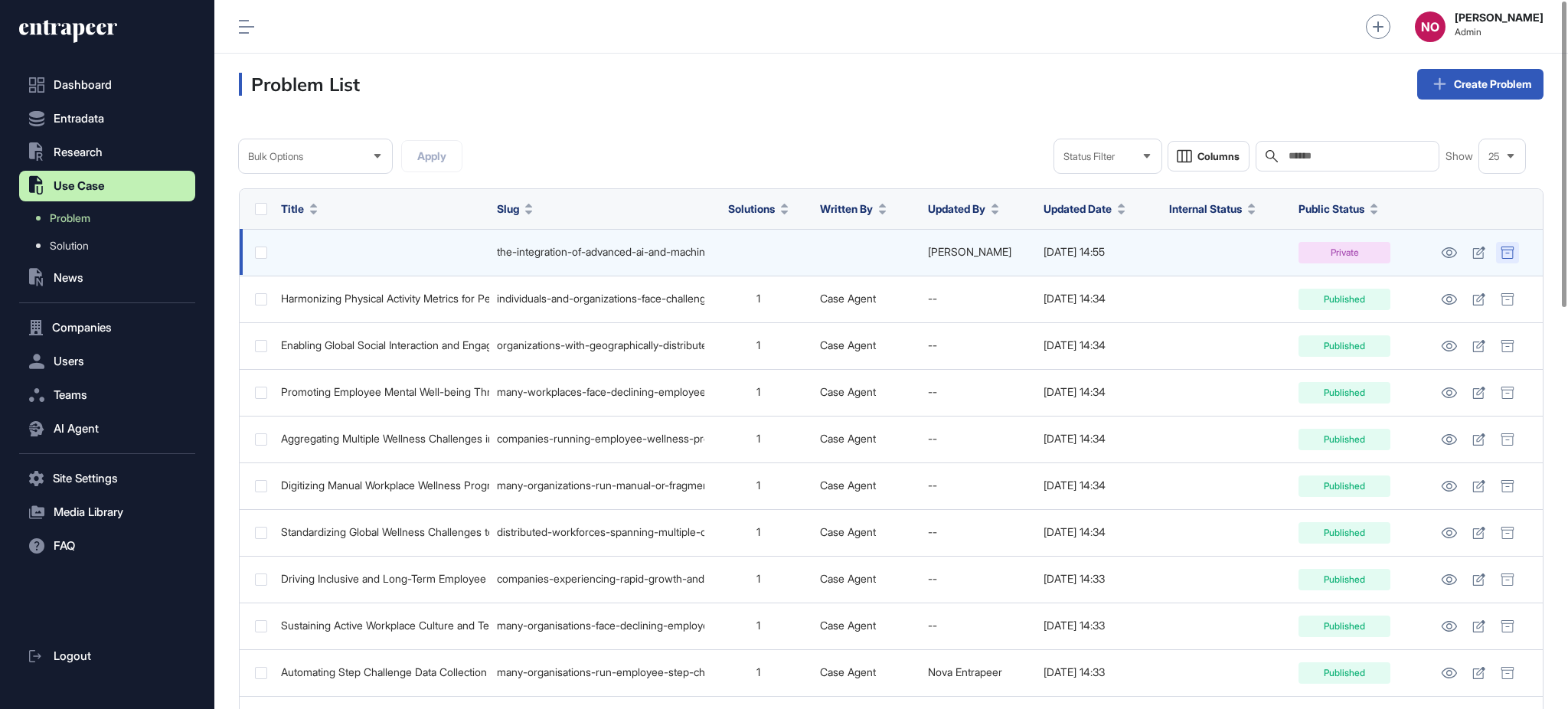
click at [1509, 251] on icon at bounding box center [1507, 253] width 14 height 13
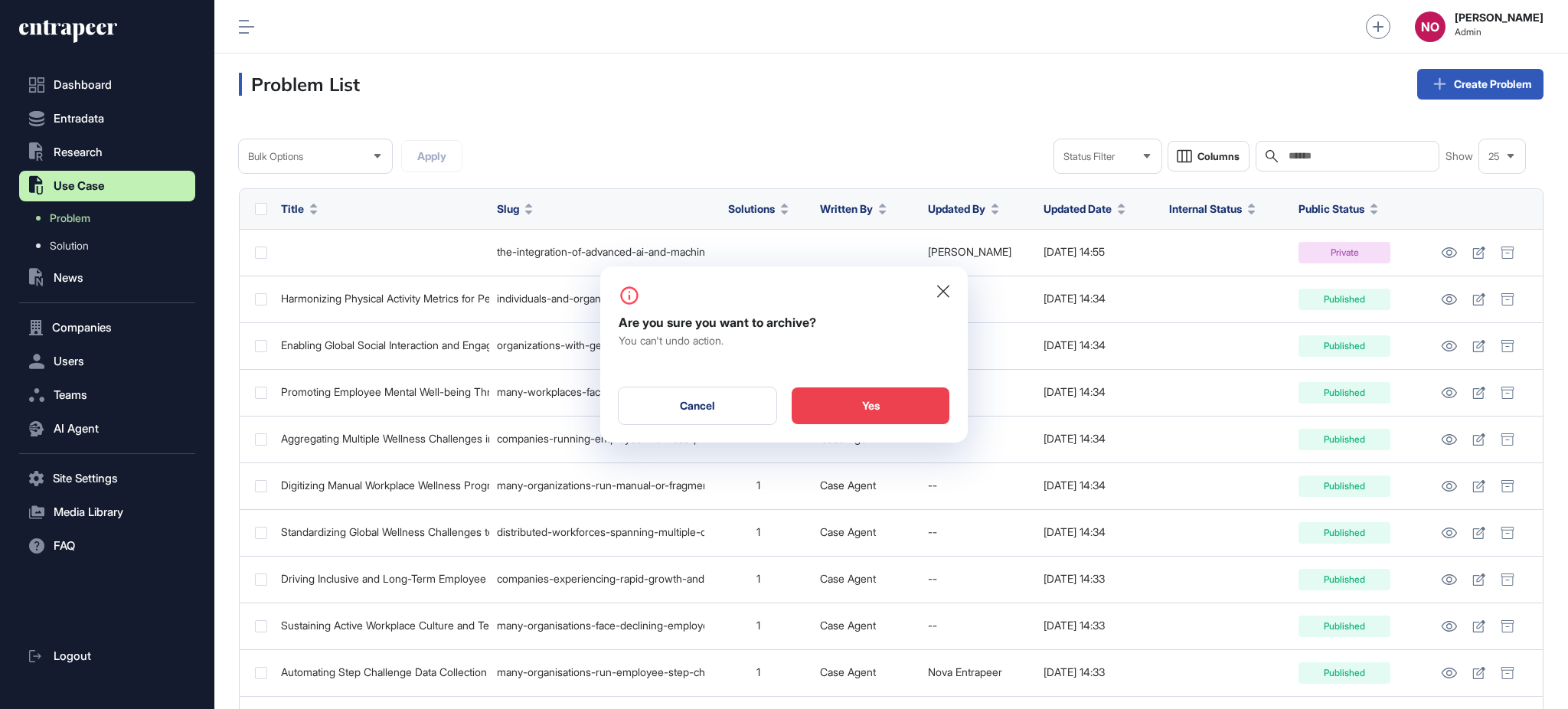
click at [886, 411] on div "Yes" at bounding box center [871, 406] width 157 height 37
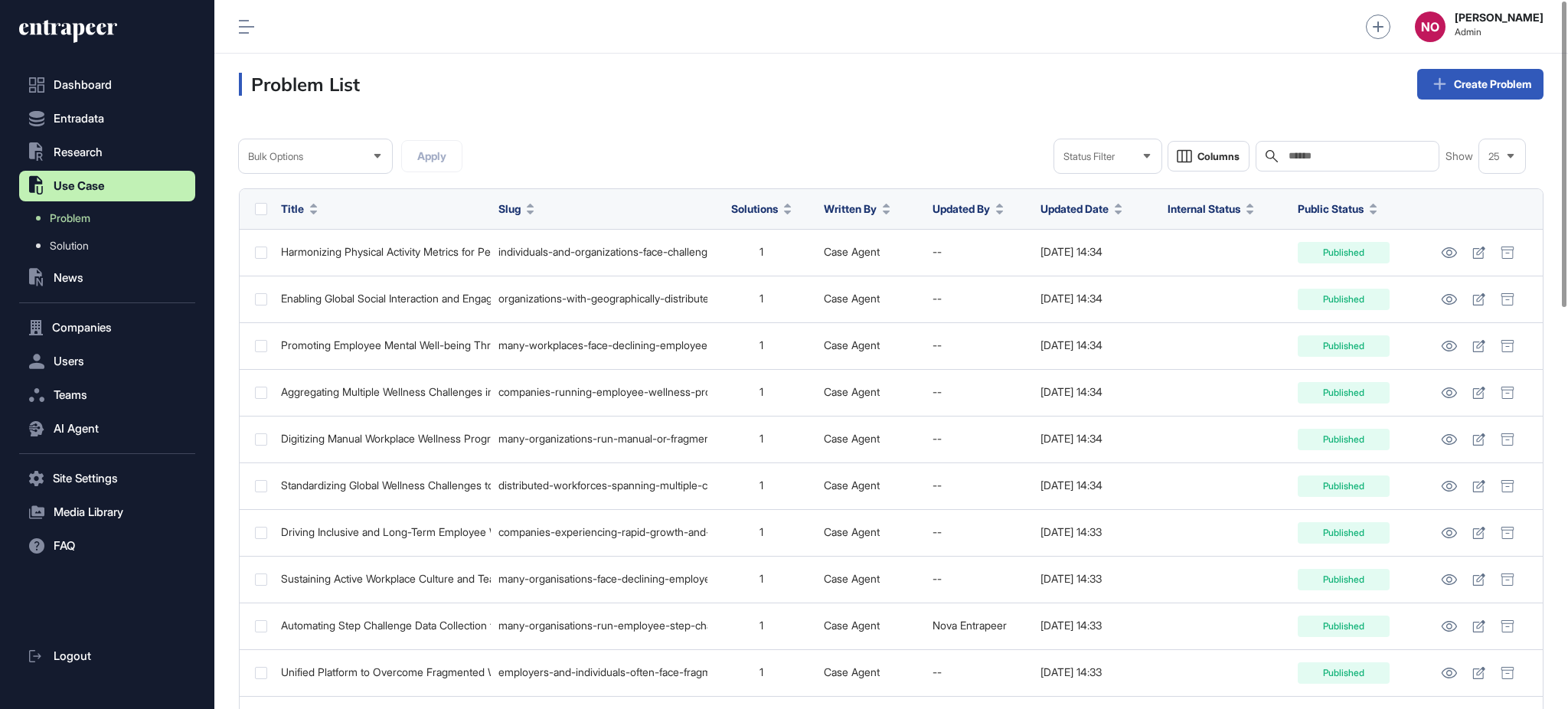
click at [316, 212] on icon at bounding box center [314, 213] width 7 height 4
click at [322, 245] on span "Sort Ascending" at bounding box center [344, 244] width 56 height 13
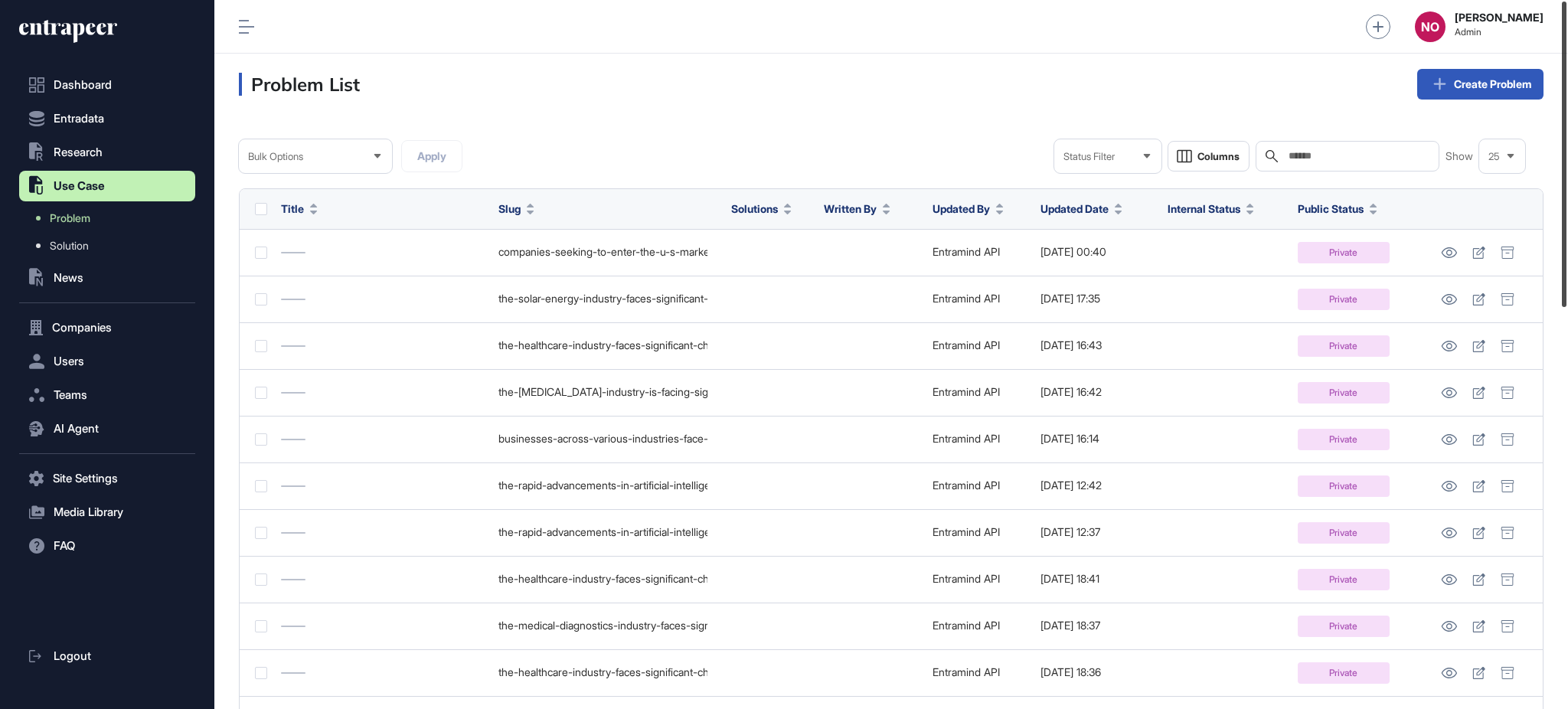
drag, startPoint x: 1567, startPoint y: 225, endPoint x: 1556, endPoint y: 209, distance: 19.4
click at [1556, 209] on div "Admin Dashboard Dashboard Profile My Content Request More Data NO Naciye Ozcan …" at bounding box center [891, 354] width 1354 height 709
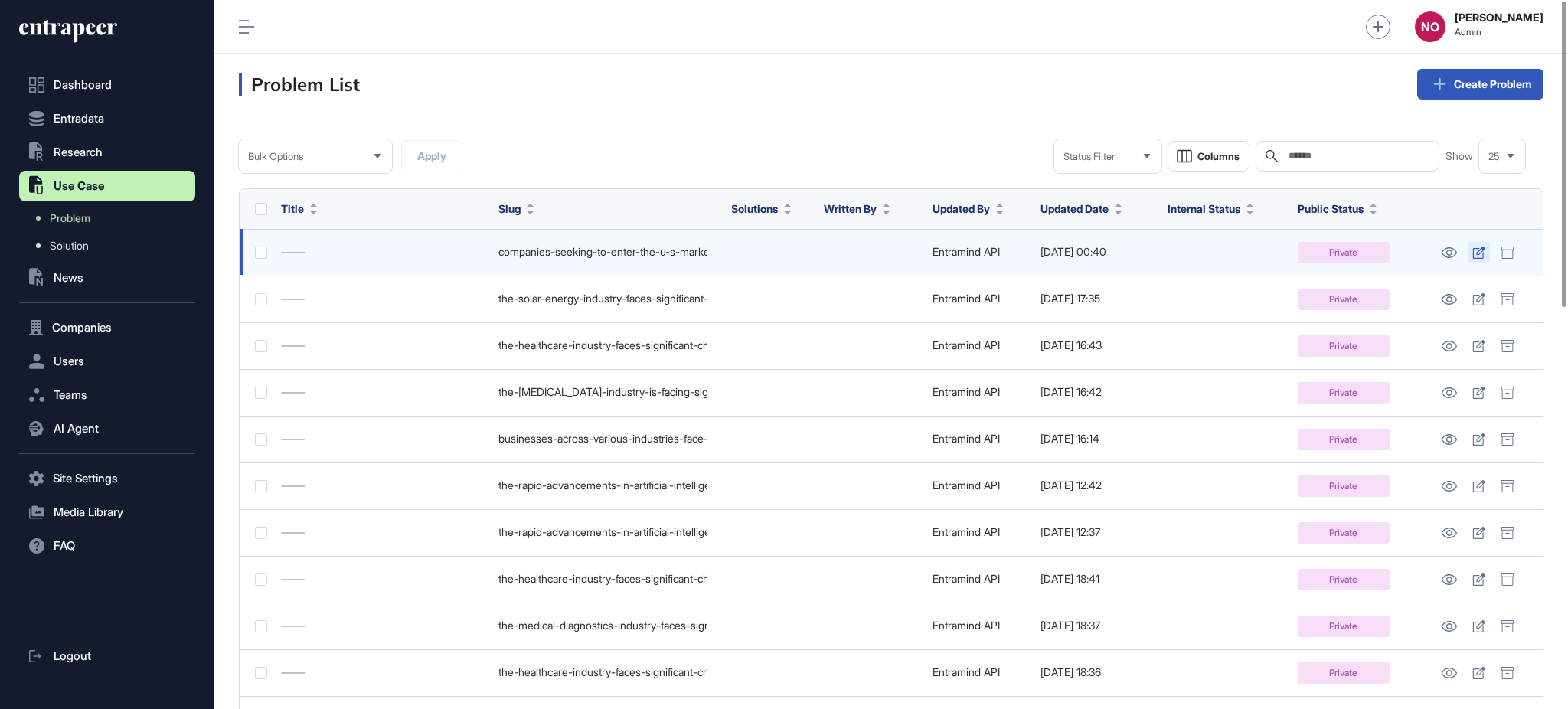
click at [1481, 254] on icon at bounding box center [1479, 253] width 13 height 13
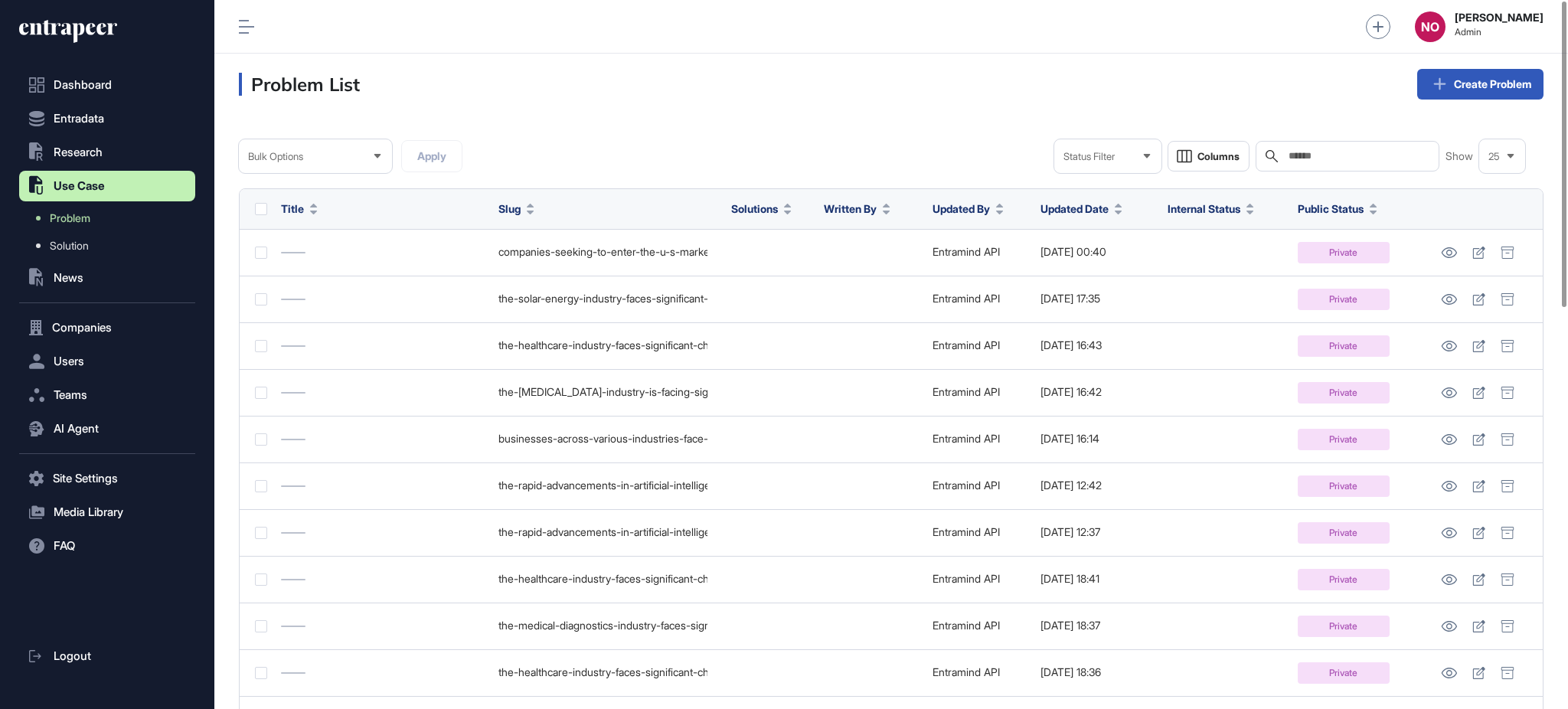
click at [1128, 152] on div "Status Filter" at bounding box center [1108, 156] width 108 height 30
click at [1072, 293] on li "Published" at bounding box center [1108, 285] width 98 height 31
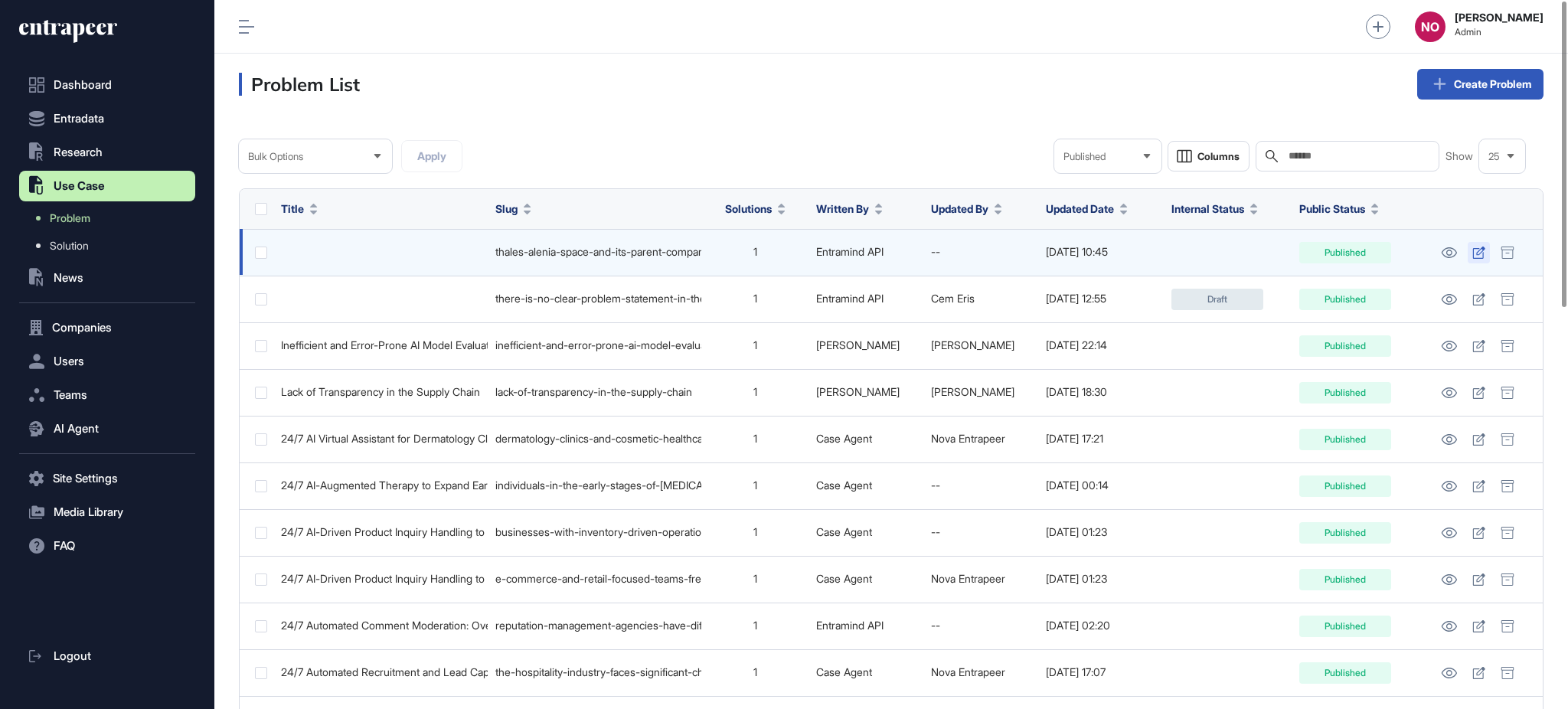
click at [1478, 254] on icon at bounding box center [1479, 253] width 13 height 13
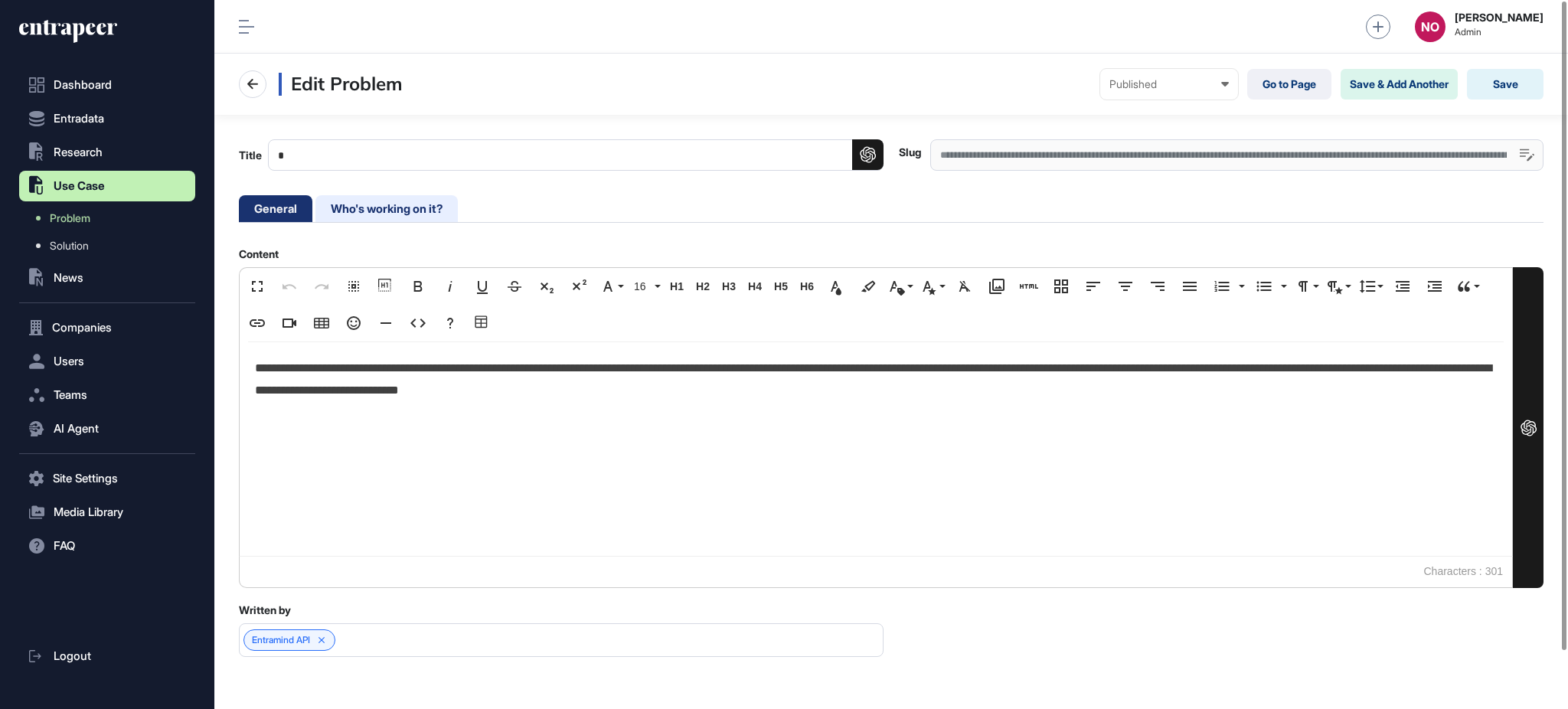
click at [425, 209] on li "Who's working on it?" at bounding box center [387, 209] width 143 height 27
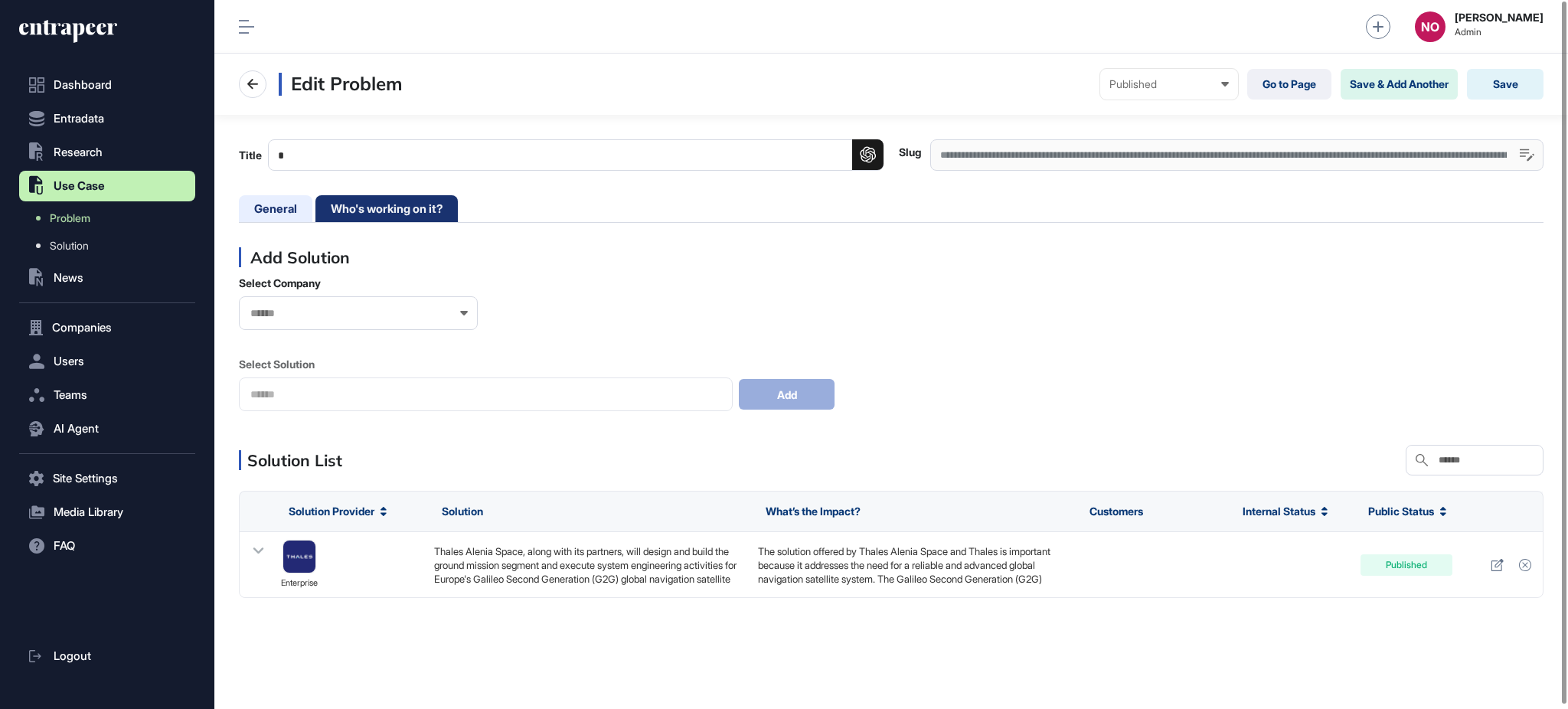
click at [284, 218] on li "General" at bounding box center [275, 209] width 73 height 27
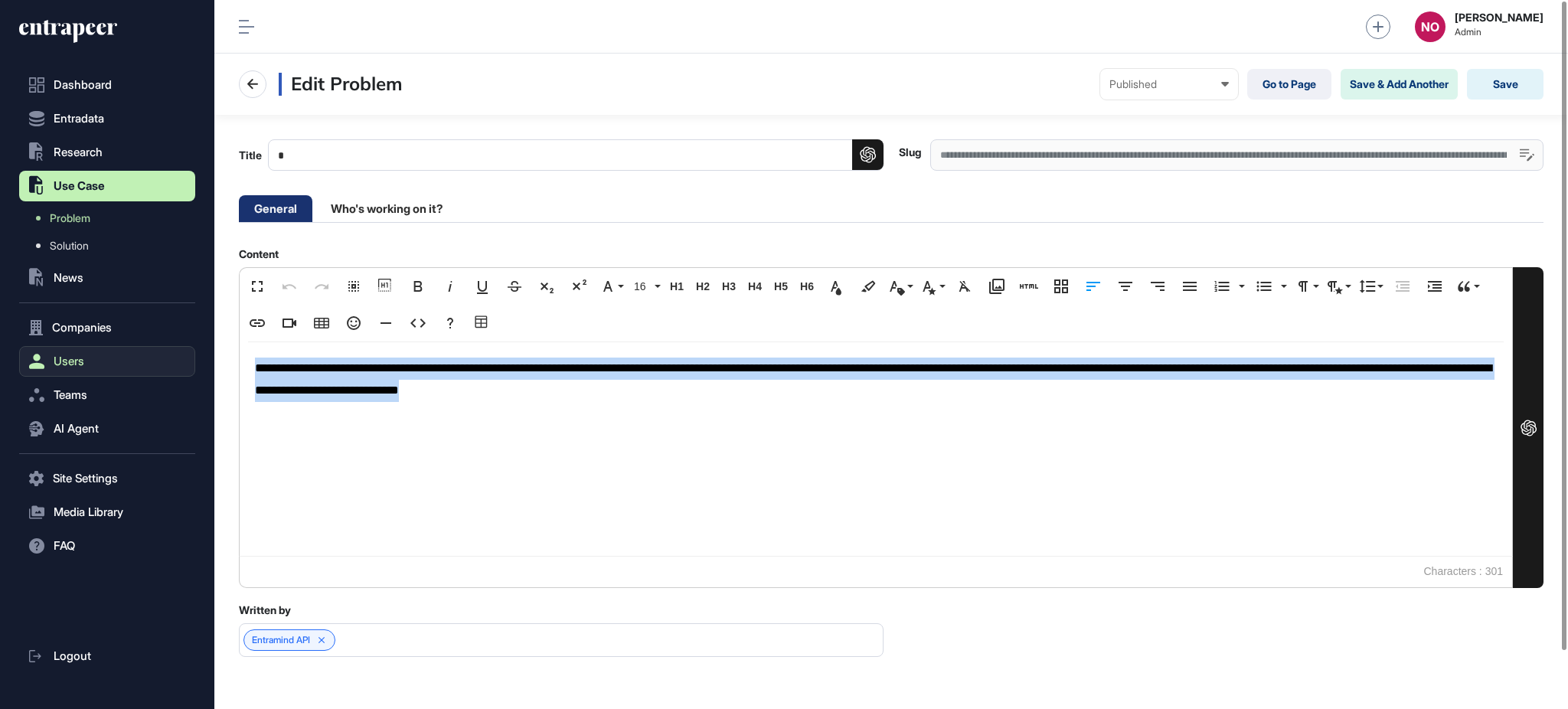
drag, startPoint x: 763, startPoint y: 402, endPoint x: 128, endPoint y: 347, distance: 637.4
click at [128, 347] on div "**********" at bounding box center [784, 354] width 1568 height 709
copy p "**********"
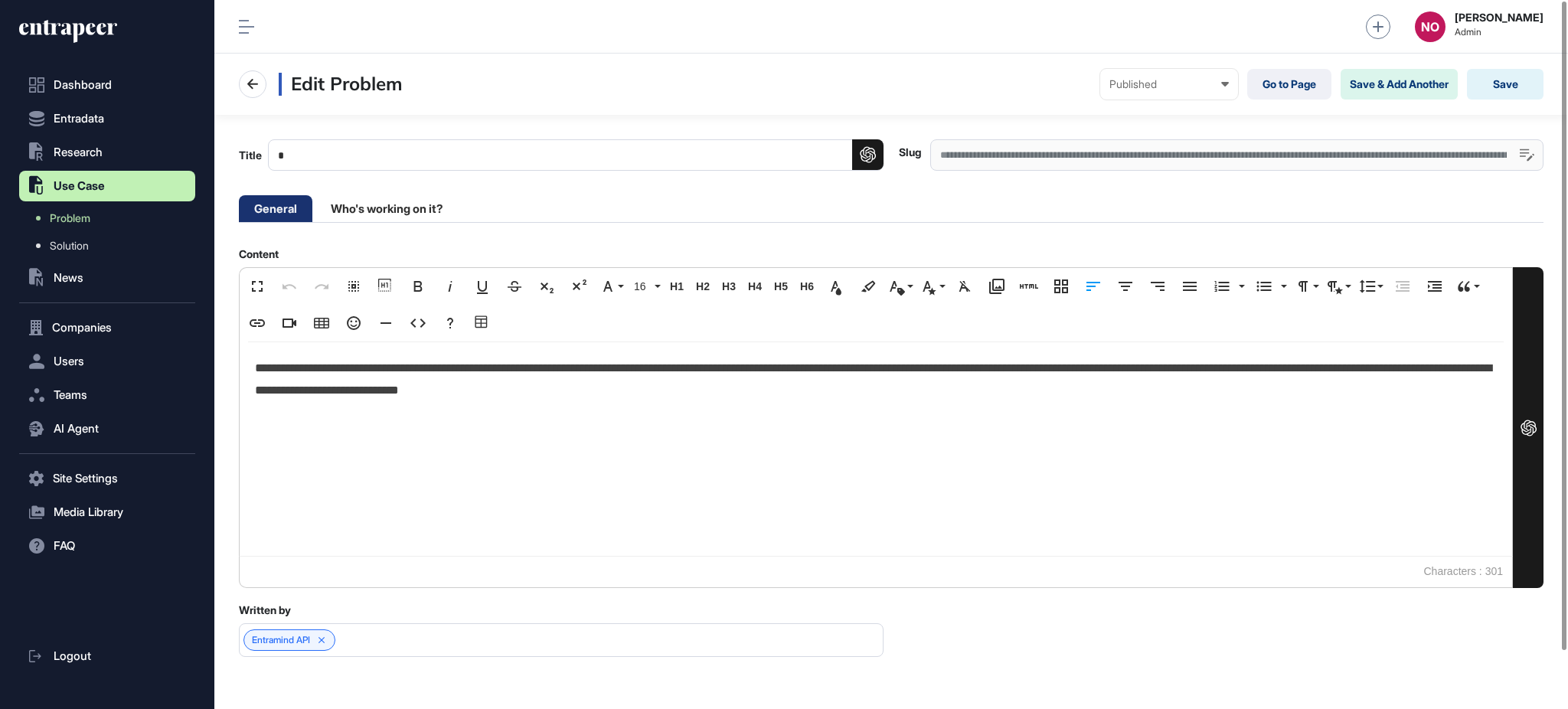
click at [493, 153] on input "Title" at bounding box center [575, 155] width 616 height 32
paste input "**********"
type input "**********"
click at [1483, 80] on button "Save" at bounding box center [1506, 84] width 77 height 31
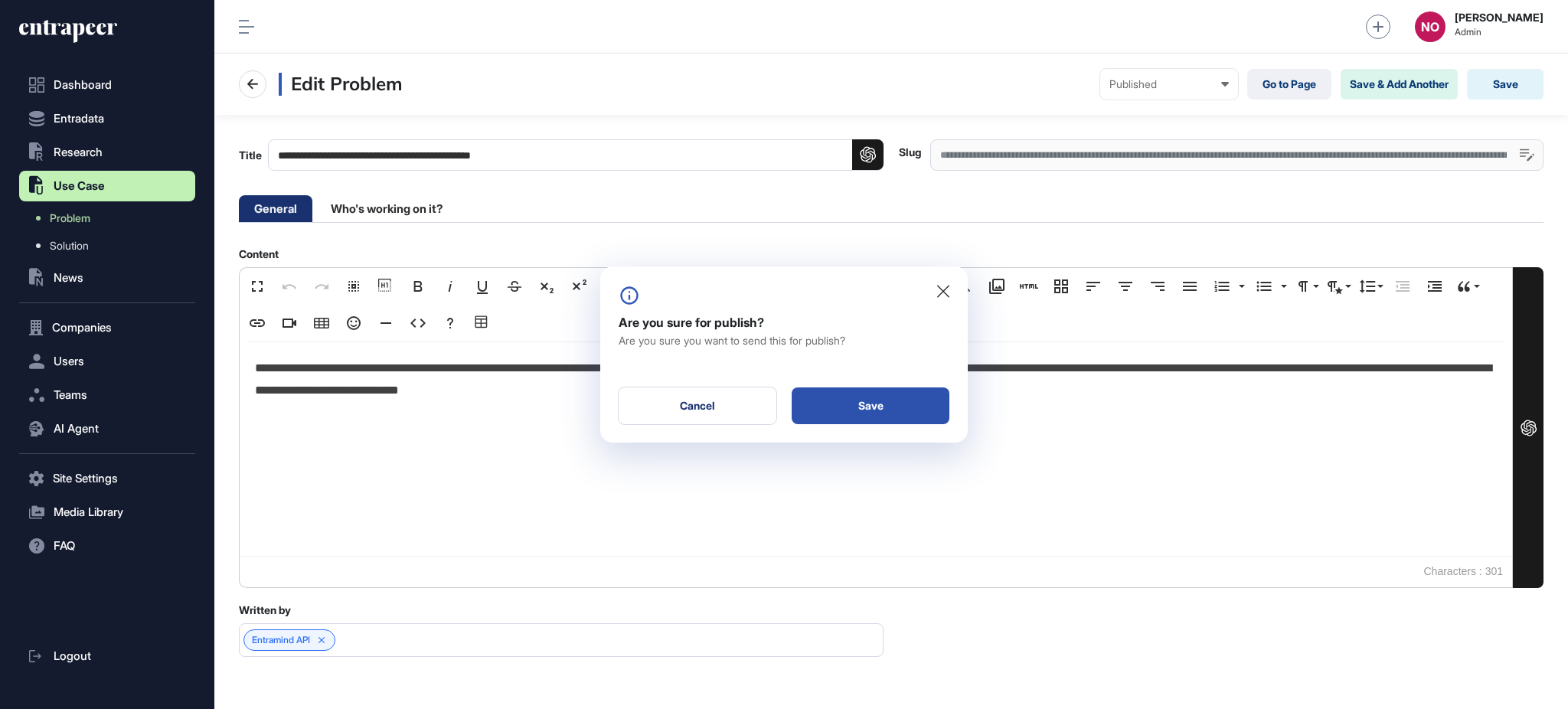
click at [837, 421] on div "Save" at bounding box center [871, 406] width 157 height 37
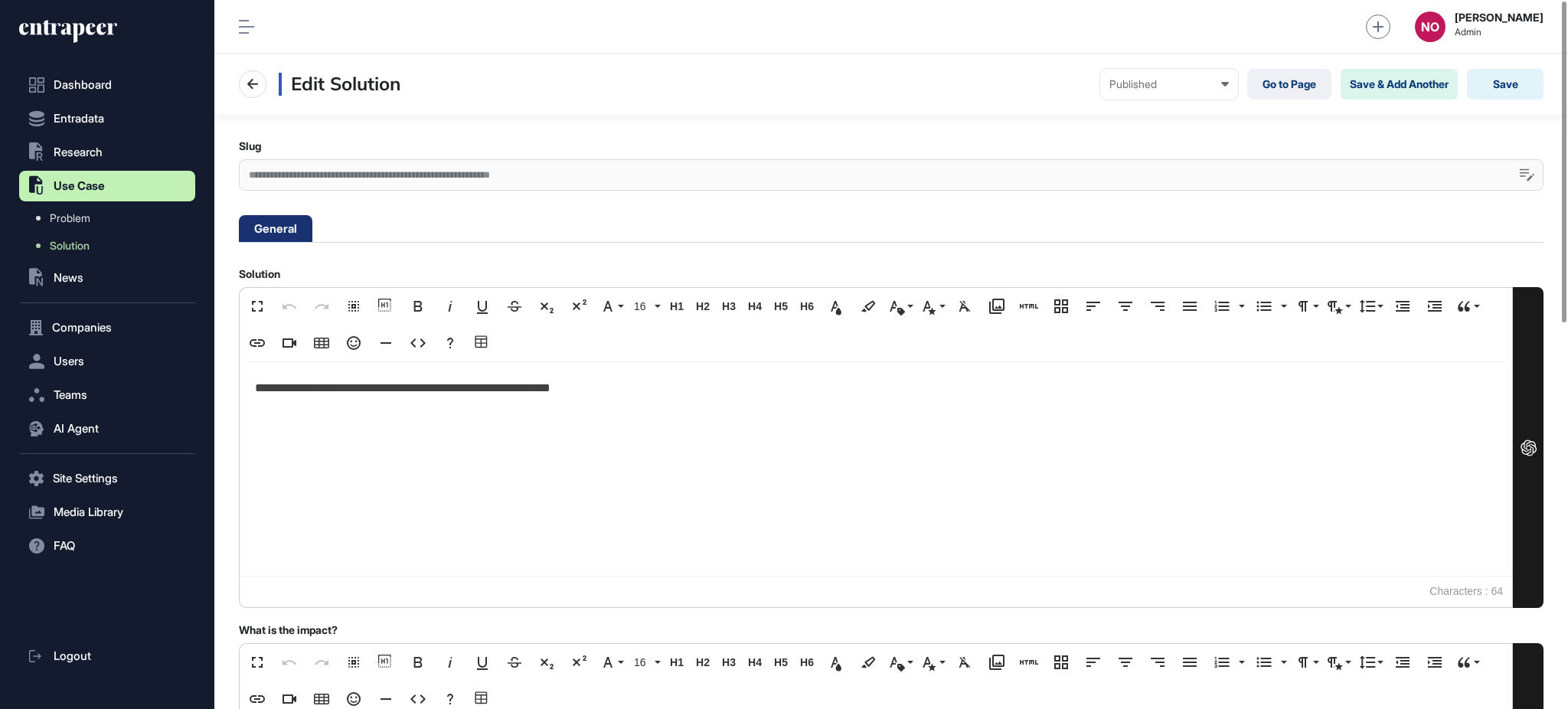
scroll to position [1, 6]
click at [498, 184] on div "**********" at bounding box center [891, 175] width 1305 height 32
click at [127, 247] on link "Solution" at bounding box center [111, 246] width 168 height 27
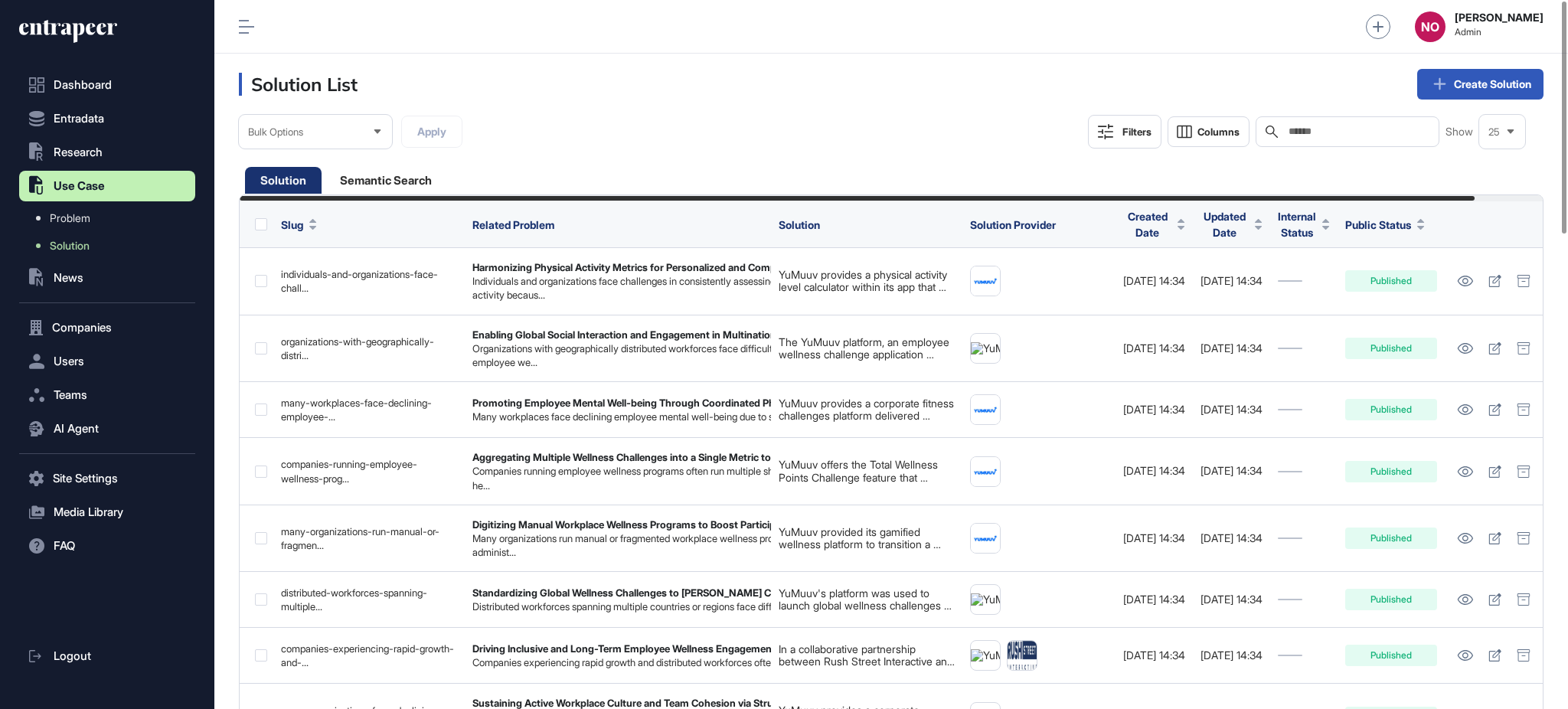
click at [1316, 137] on input "text" at bounding box center [1359, 132] width 143 height 13
paste input "**********"
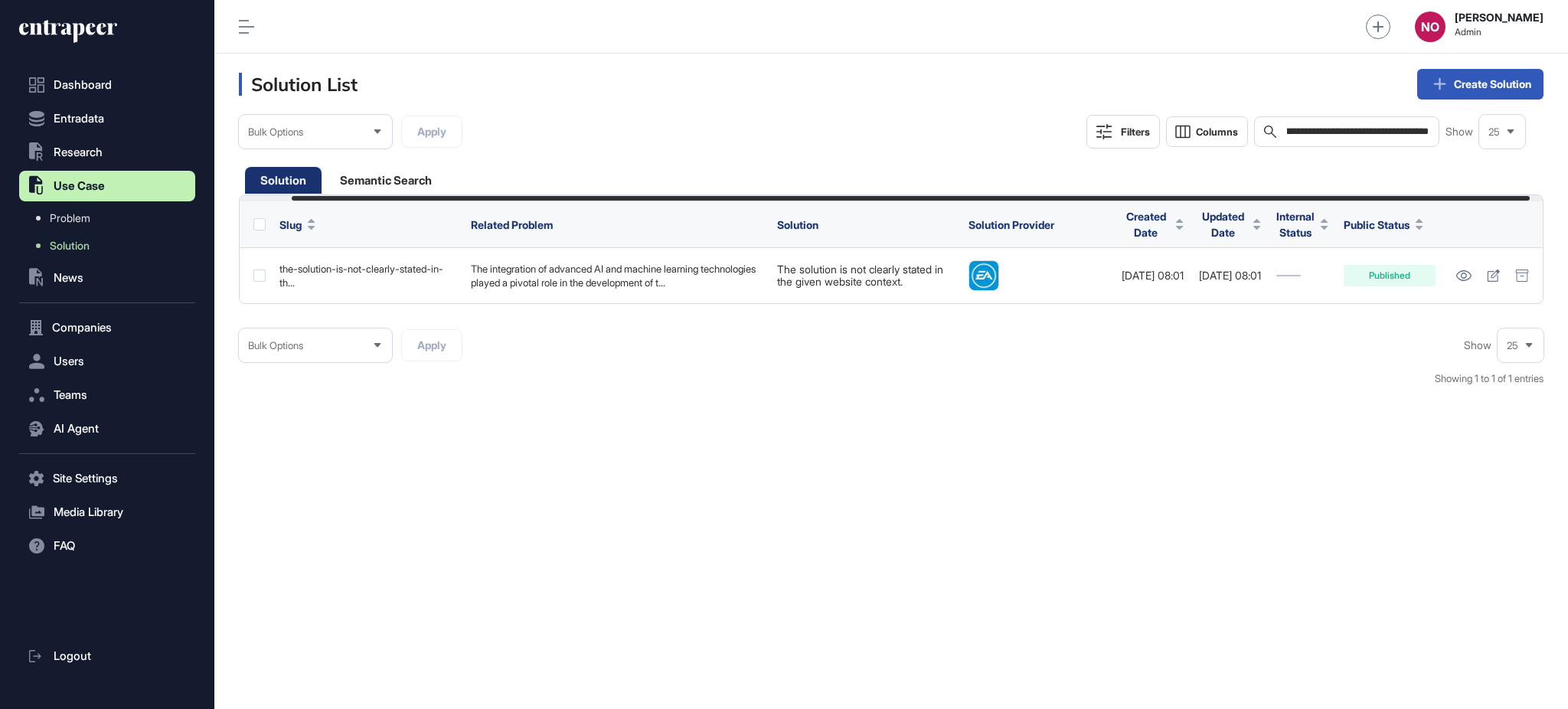
scroll to position [0, 68]
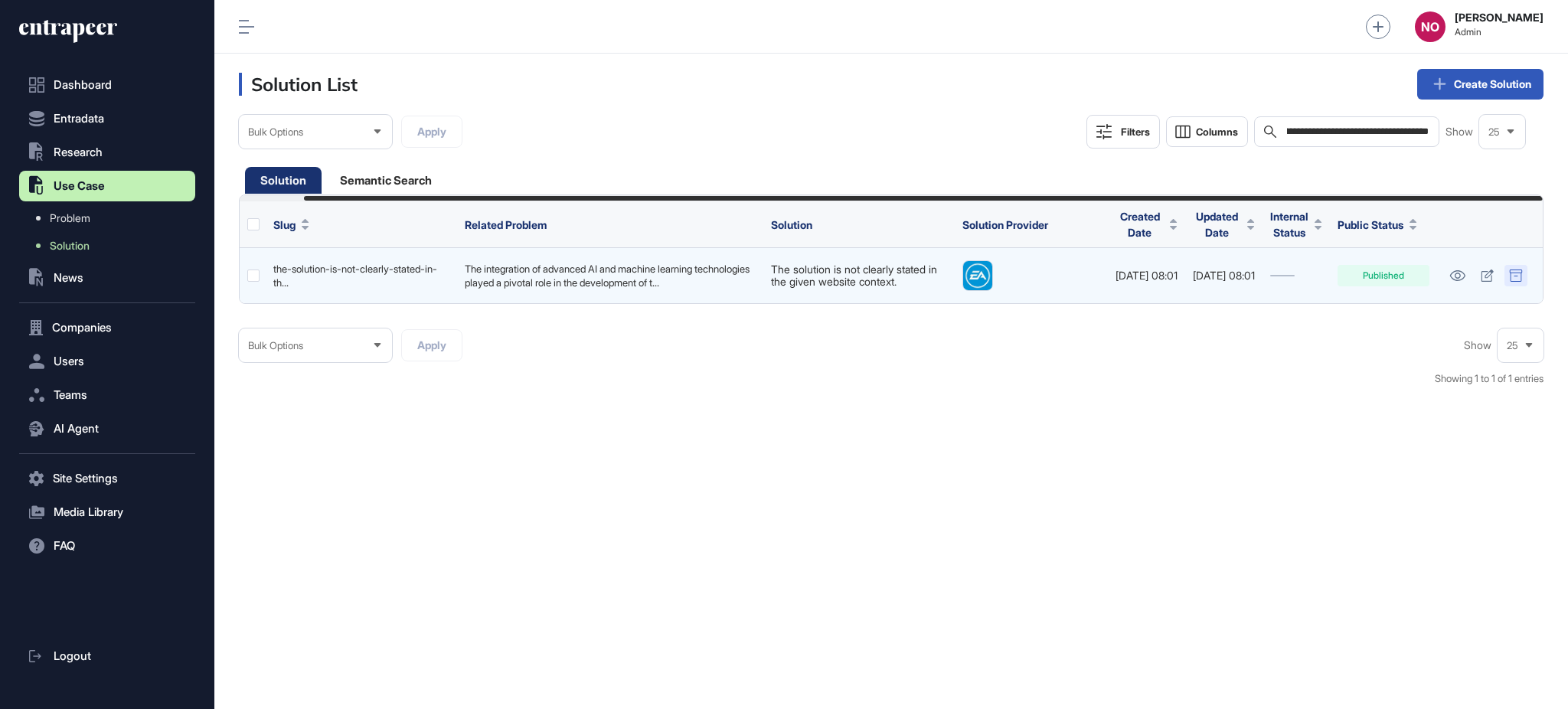
type input "**********"
click at [1524, 278] on div at bounding box center [1516, 276] width 23 height 22
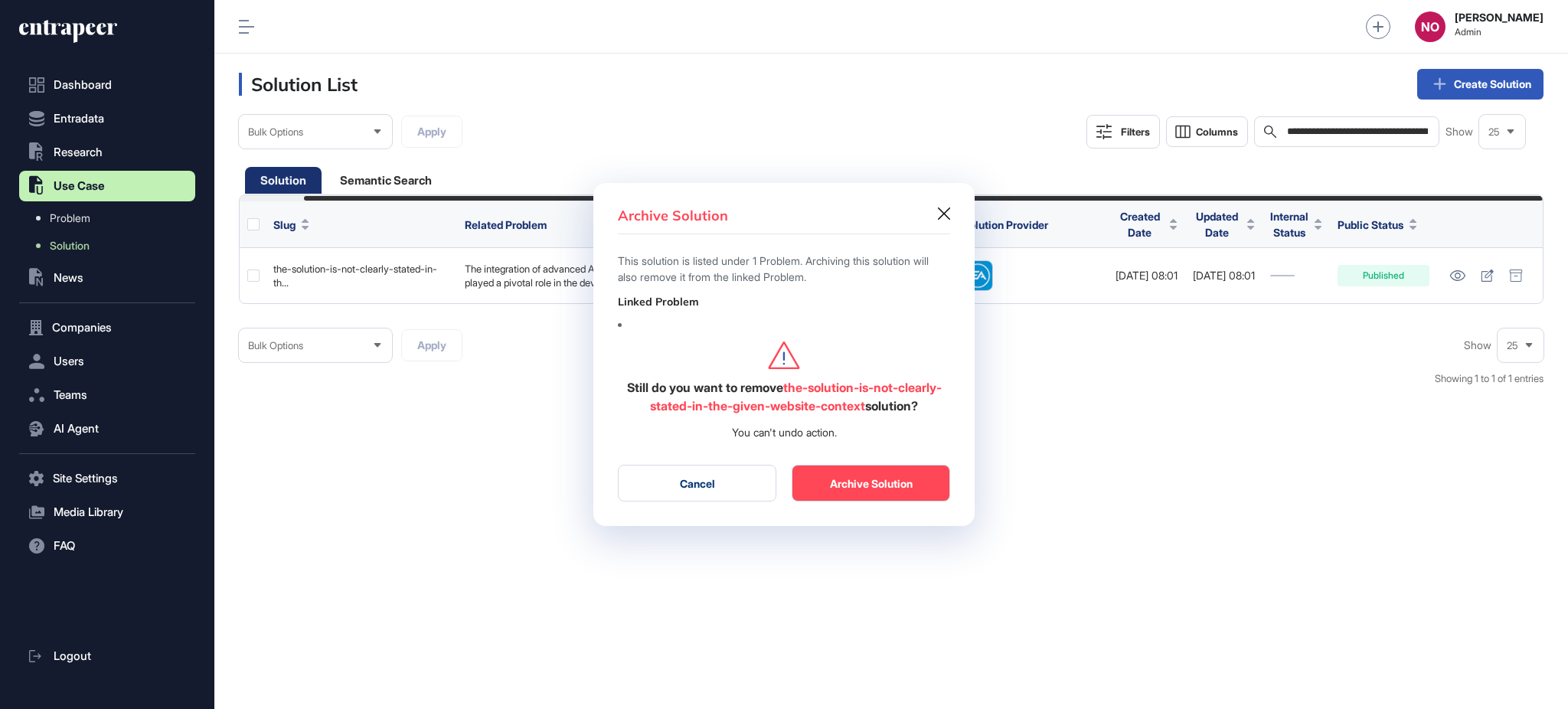
click at [853, 477] on button "Archive Solution" at bounding box center [871, 483] width 158 height 37
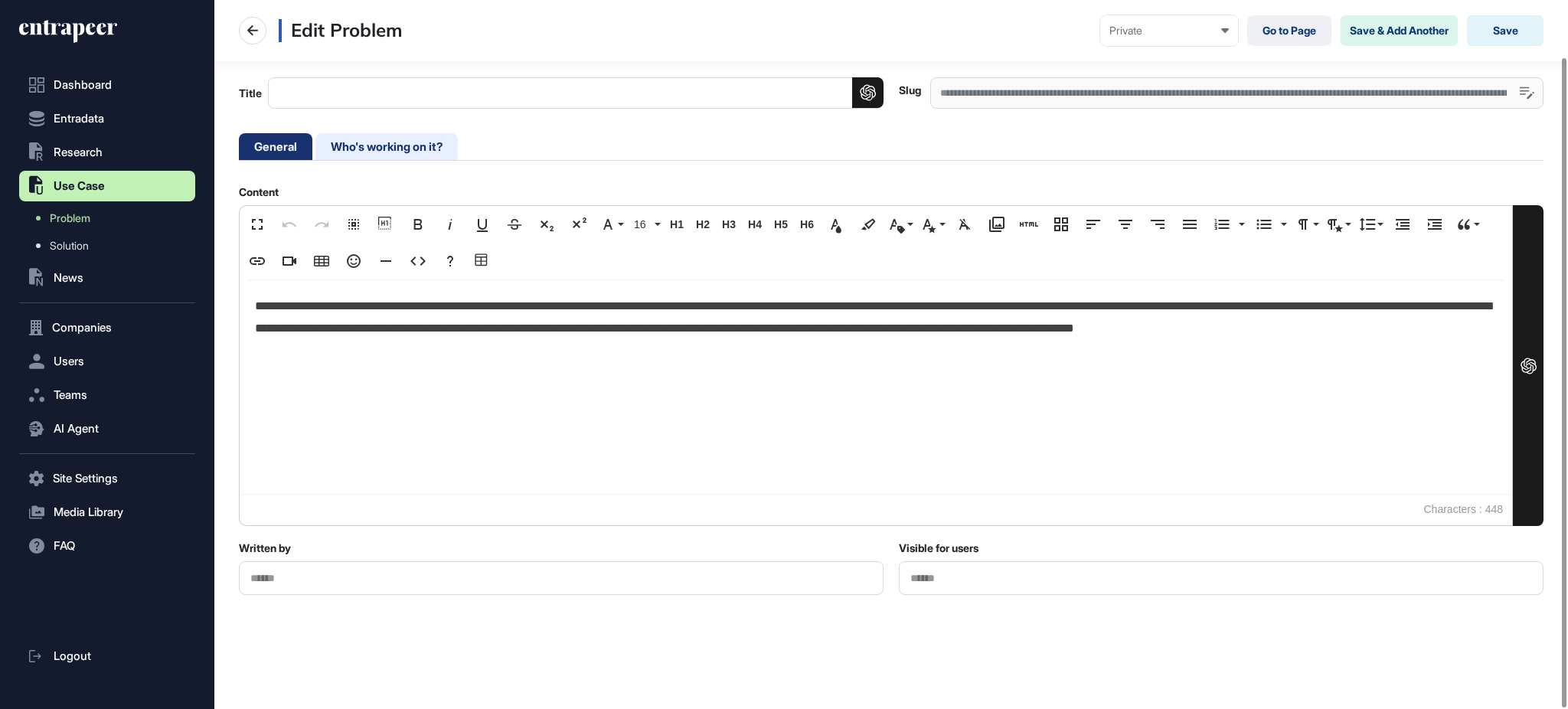
click at [375, 154] on li "Who's working on it?" at bounding box center [387, 147] width 143 height 27
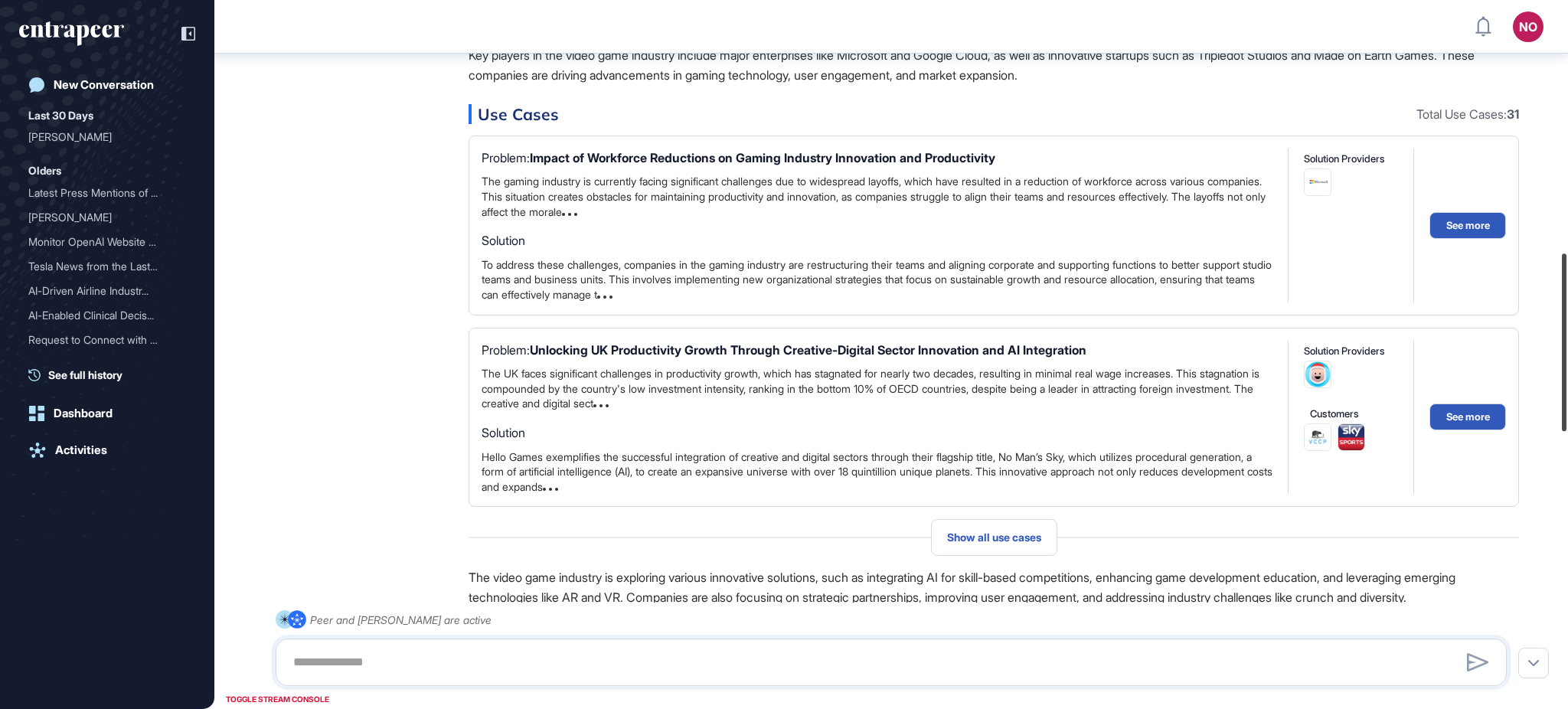
scroll to position [1007, 0]
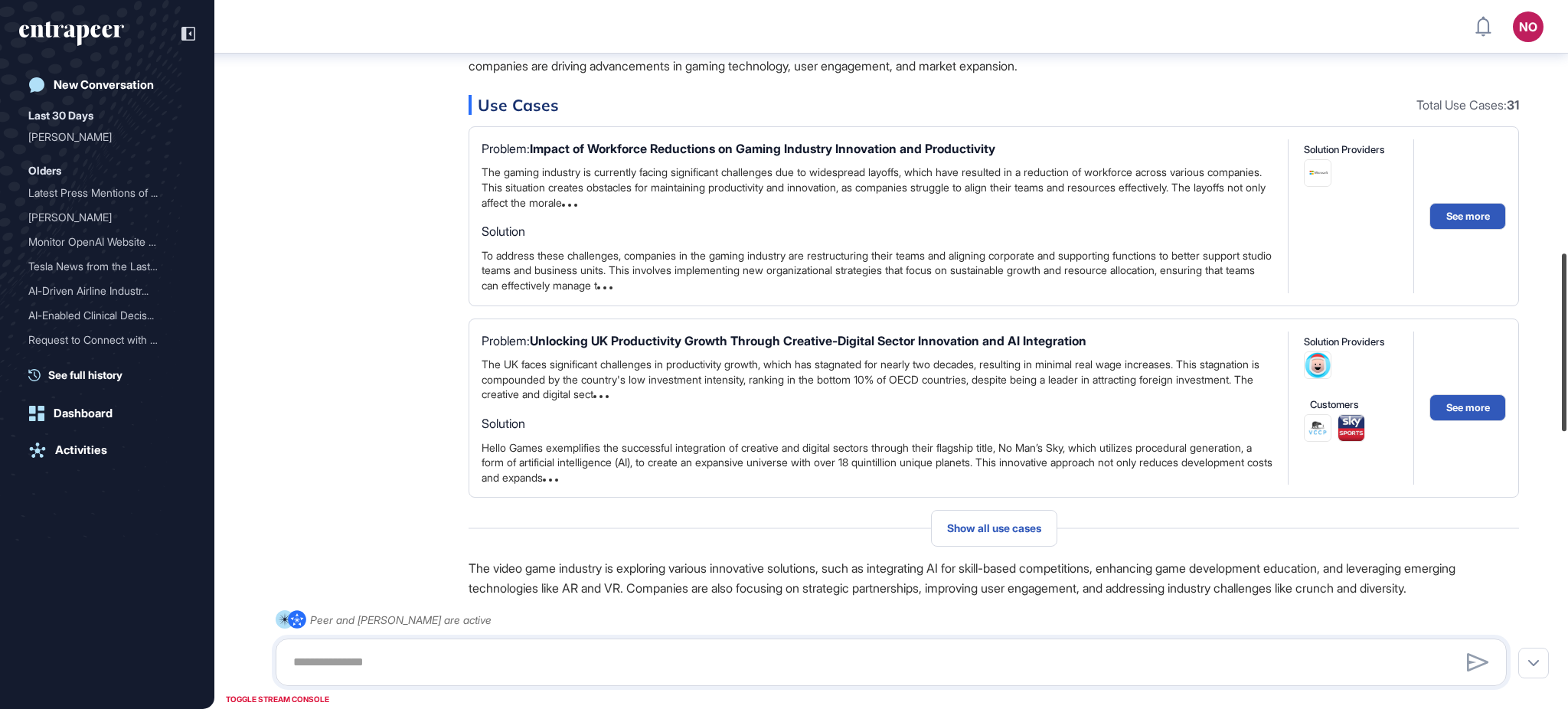
drag, startPoint x: 1567, startPoint y: 302, endPoint x: 1567, endPoint y: 398, distance: 96.0
click at [1567, 398] on div at bounding box center [1564, 342] width 5 height 177
click at [973, 526] on span "Show all use cases" at bounding box center [995, 529] width 94 height 13
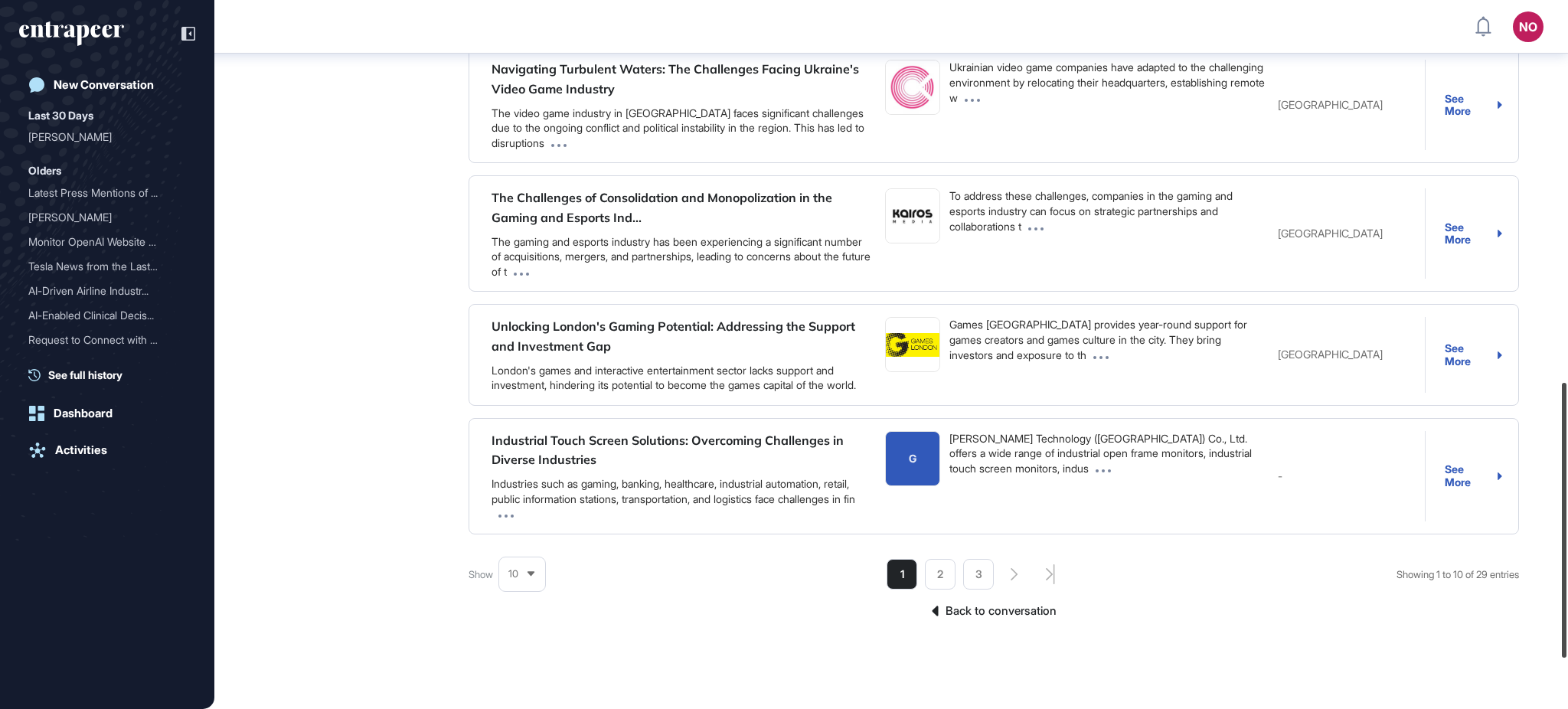
scroll to position [983, 0]
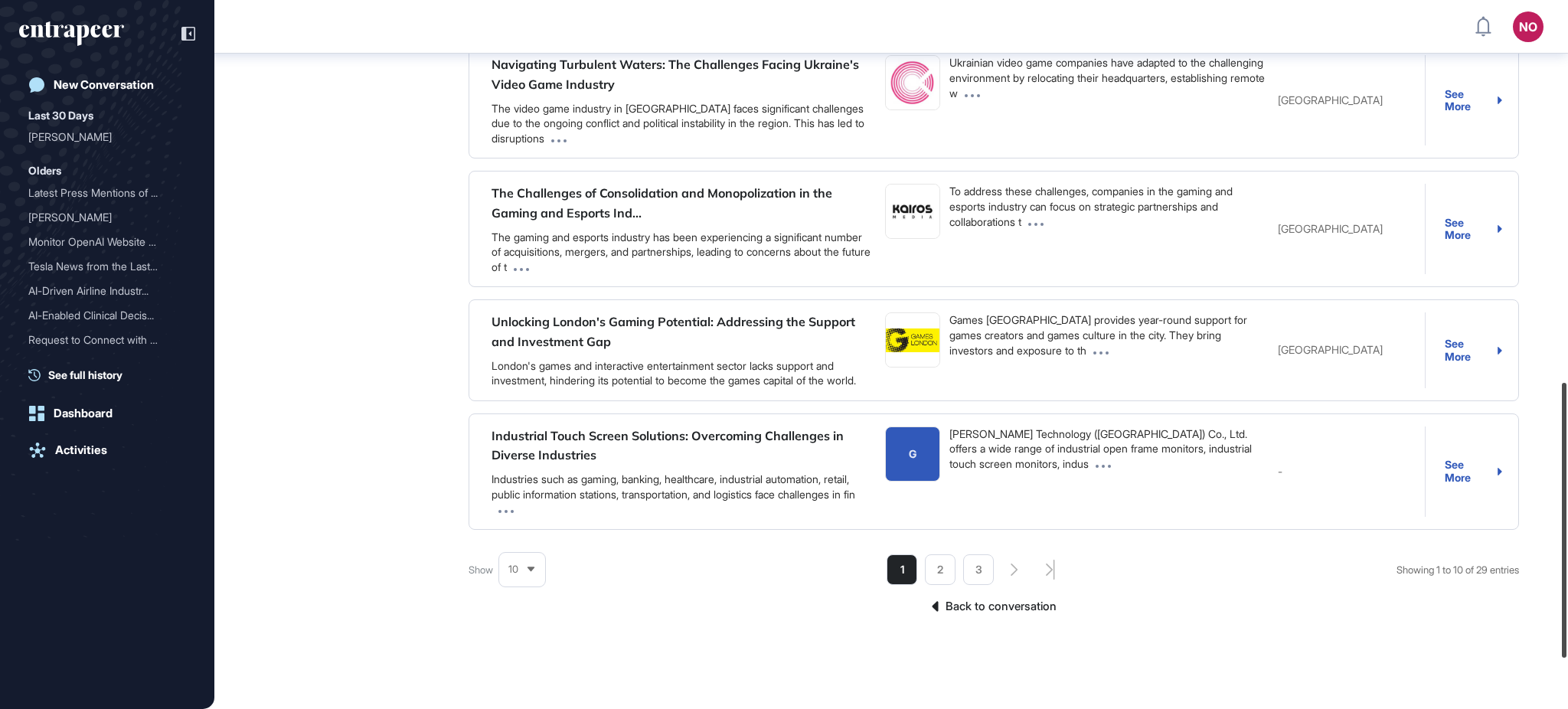
drag, startPoint x: 1567, startPoint y: 192, endPoint x: 1567, endPoint y: 572, distance: 380.0
click at [1567, 572] on div at bounding box center [1564, 520] width 5 height 275
click at [939, 584] on li "2" at bounding box center [940, 570] width 31 height 31
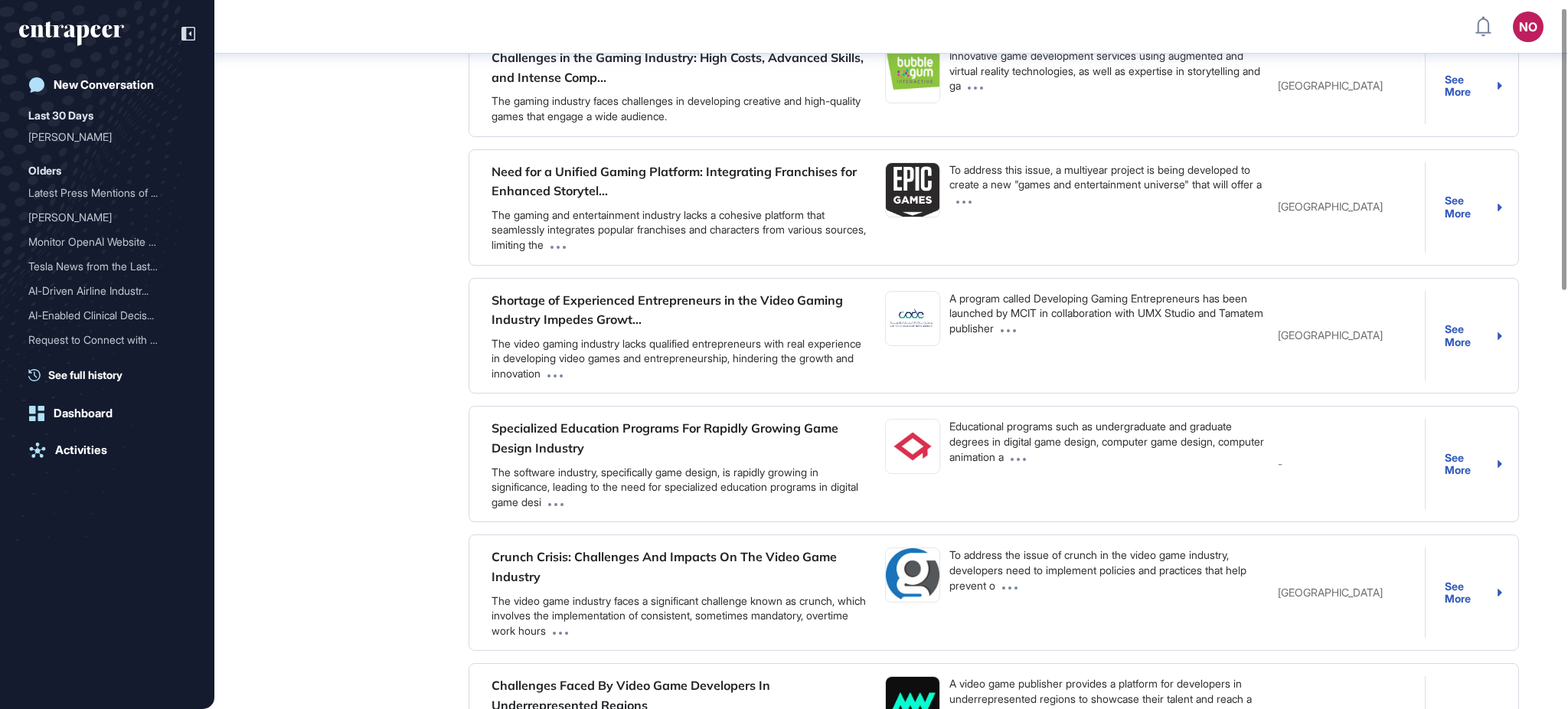
scroll to position [0, 0]
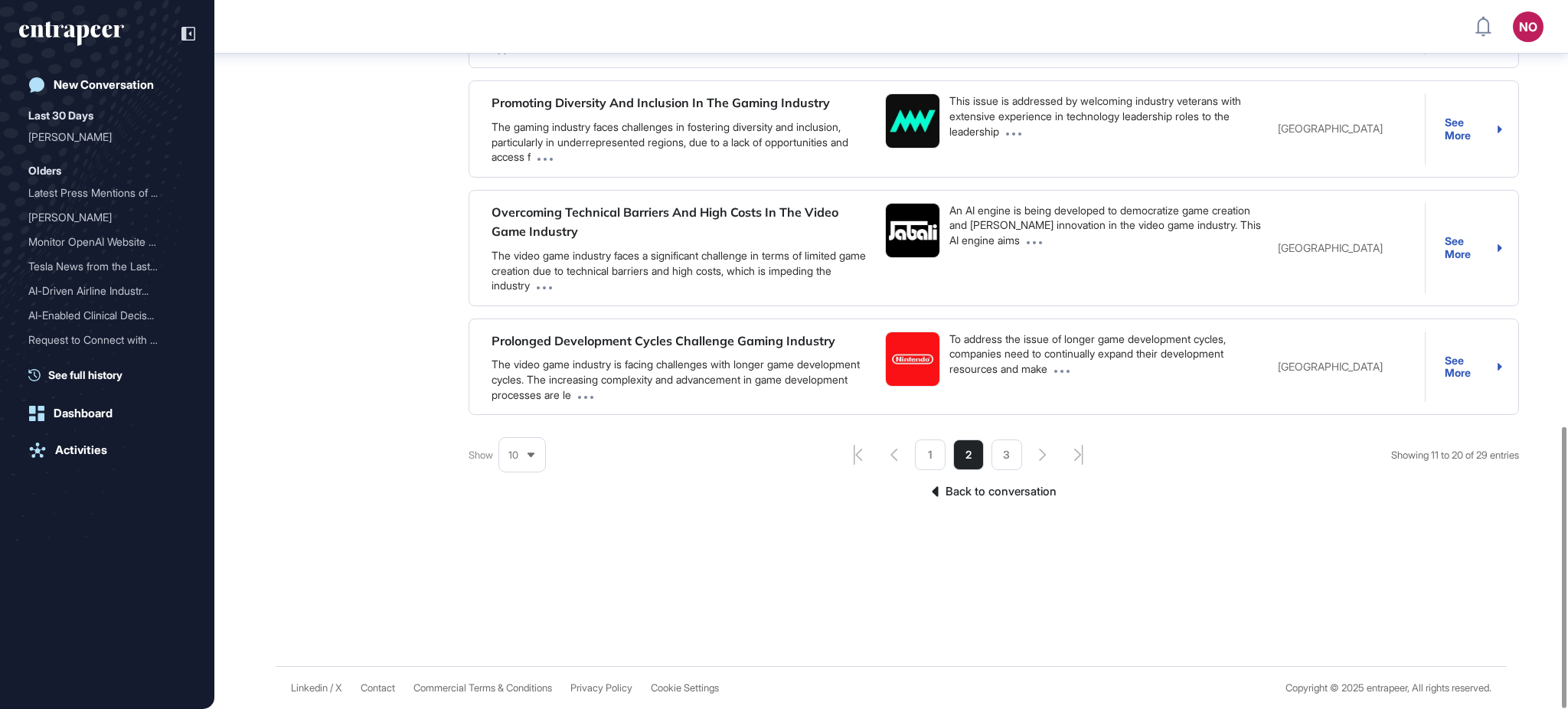
click at [997, 452] on li "3" at bounding box center [1007, 455] width 31 height 31
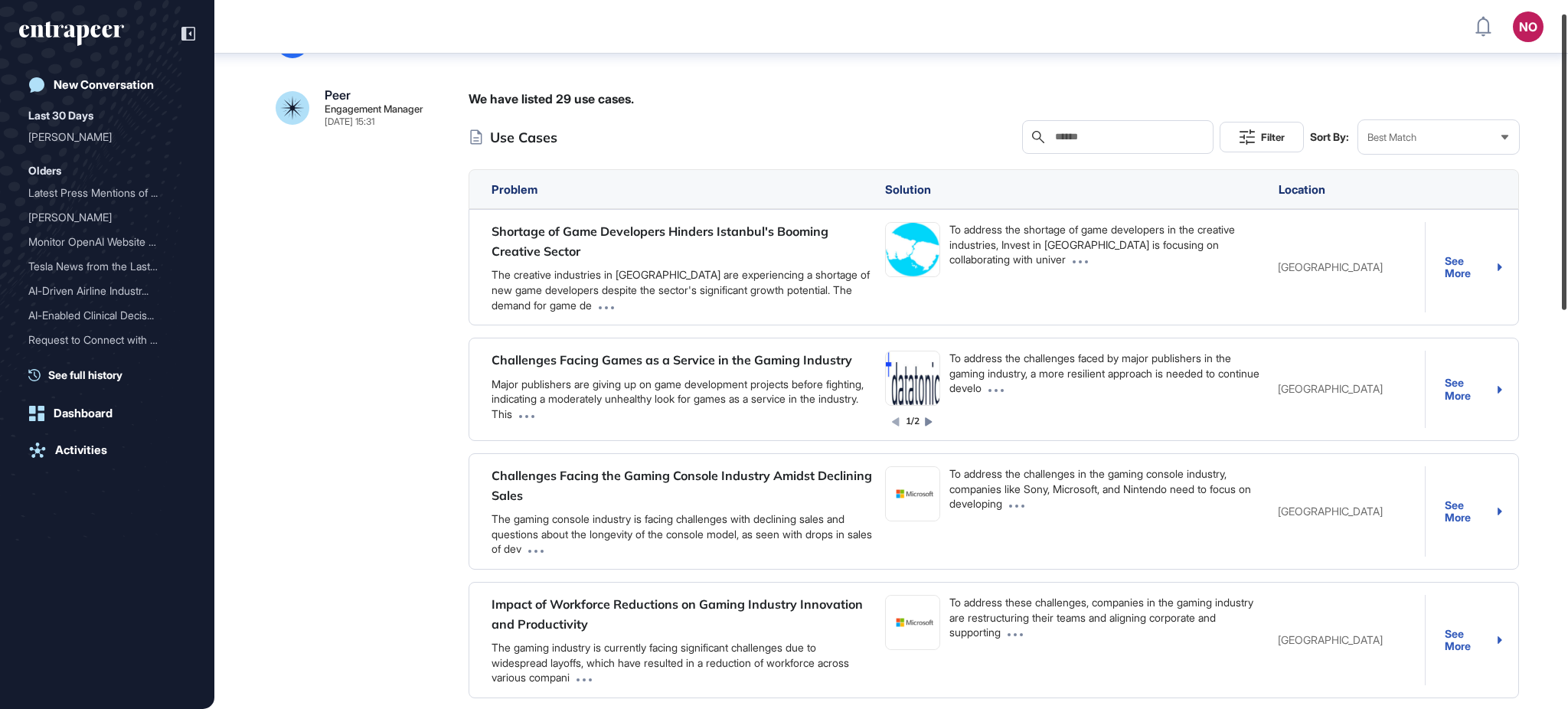
scroll to position [29, 0]
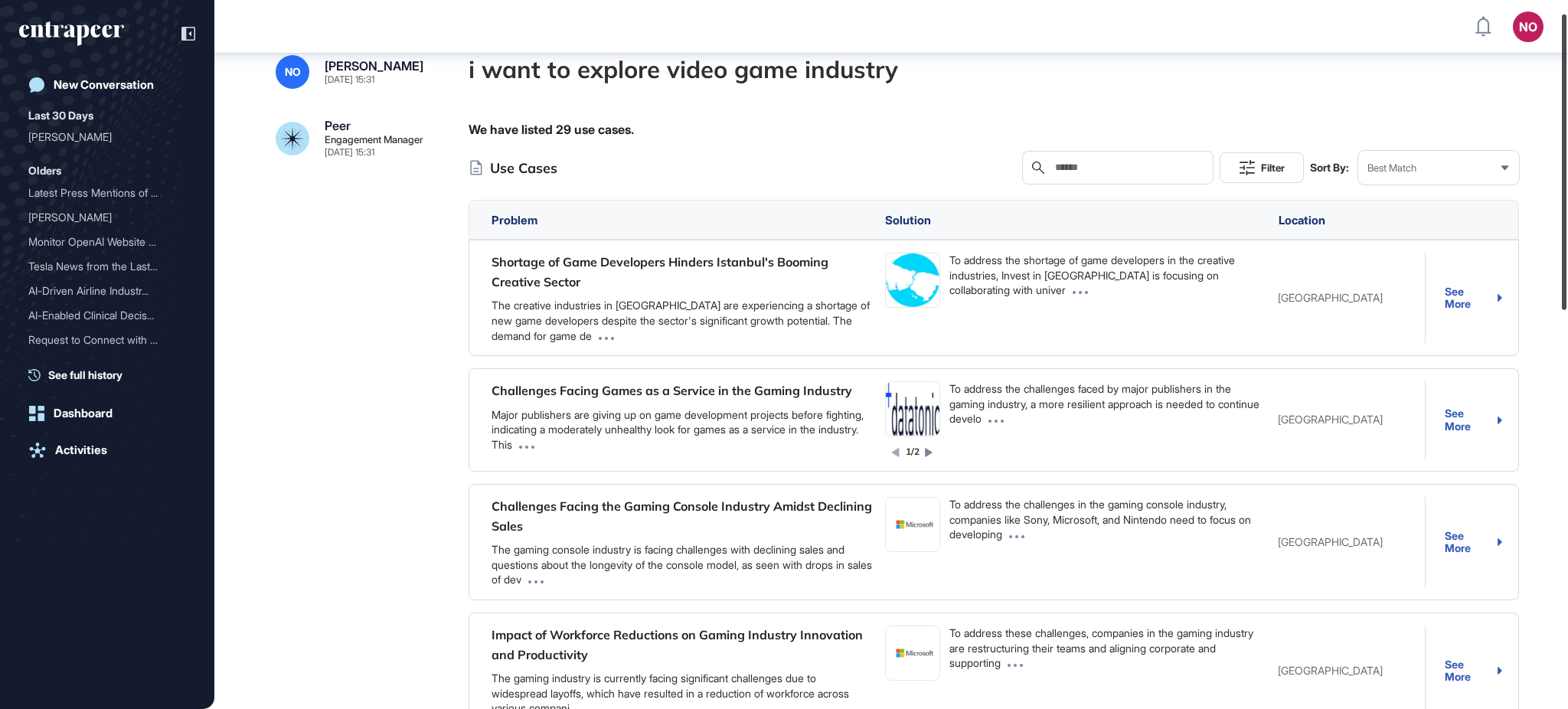
drag, startPoint x: 1567, startPoint y: 533, endPoint x: 1546, endPoint y: 134, distance: 399.6
click at [1546, 134] on div "NO Admin Dashboard Dashboard Profile My Content Request More Data New Conversat…" at bounding box center [784, 354] width 1568 height 709
